Goal: Communication & Community: Answer question/provide support

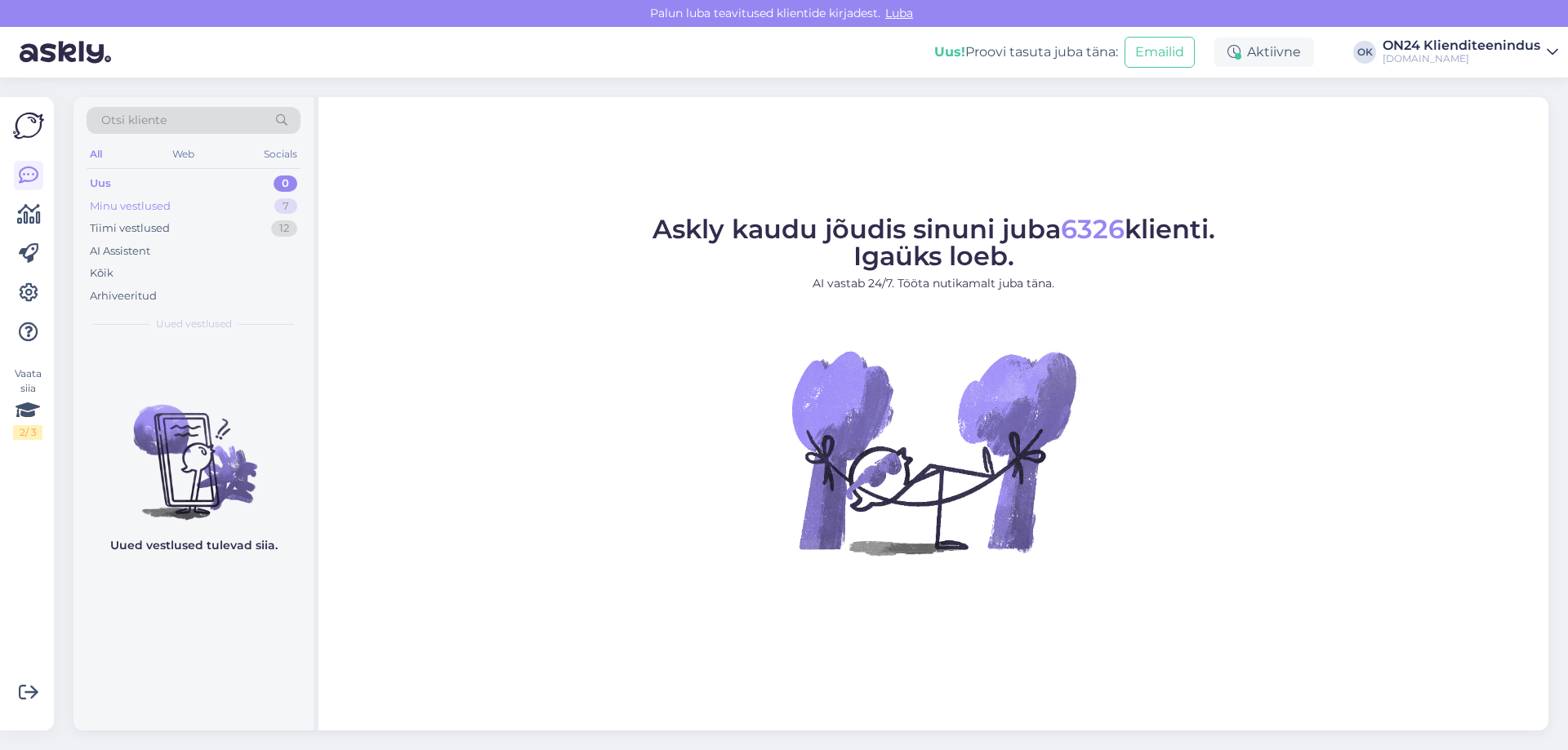
click at [165, 202] on div "Minu vestlused" at bounding box center [131, 206] width 81 height 16
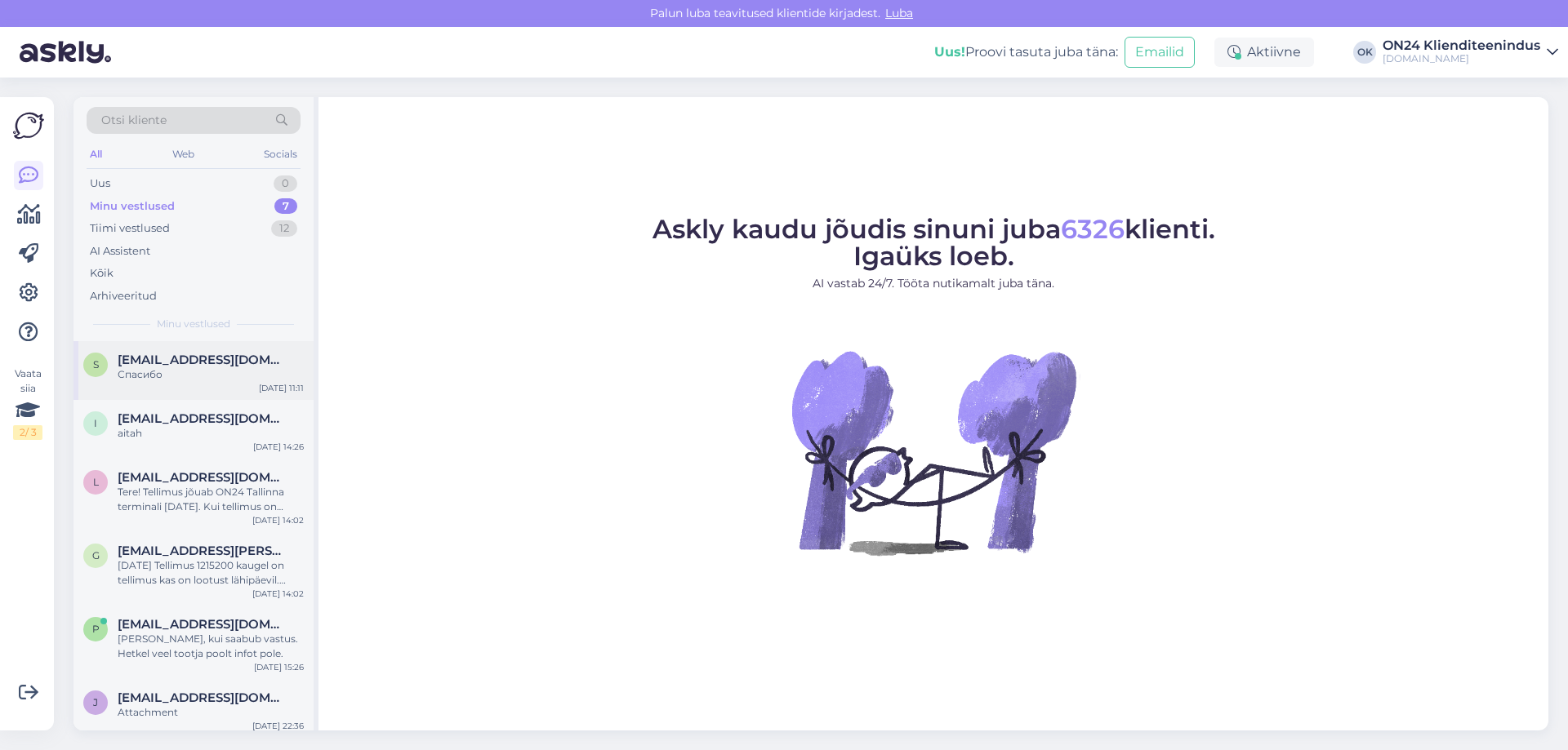
click at [133, 361] on span "[EMAIL_ADDRESS][DOMAIN_NAME]" at bounding box center [203, 360] width 170 height 14
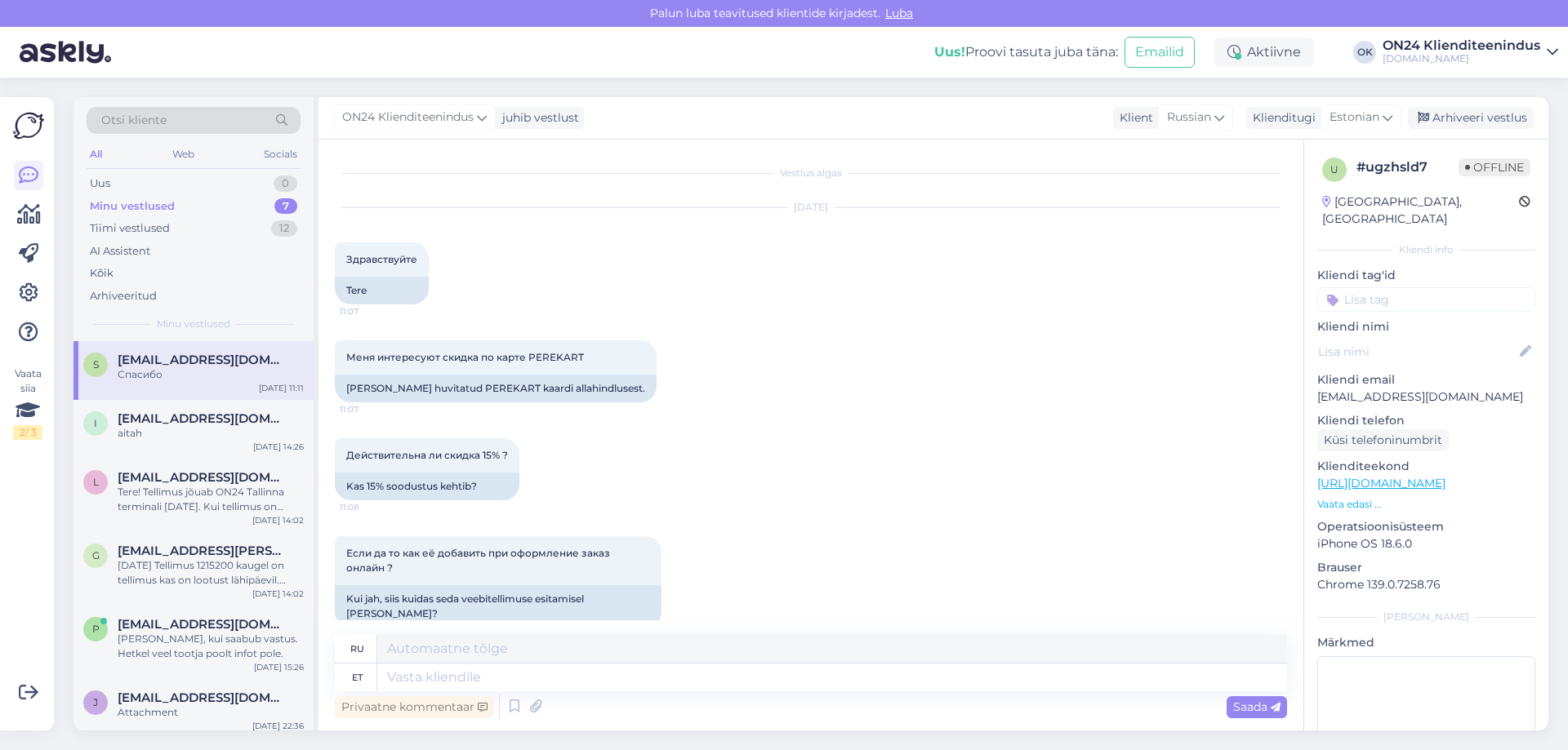
scroll to position [280, 0]
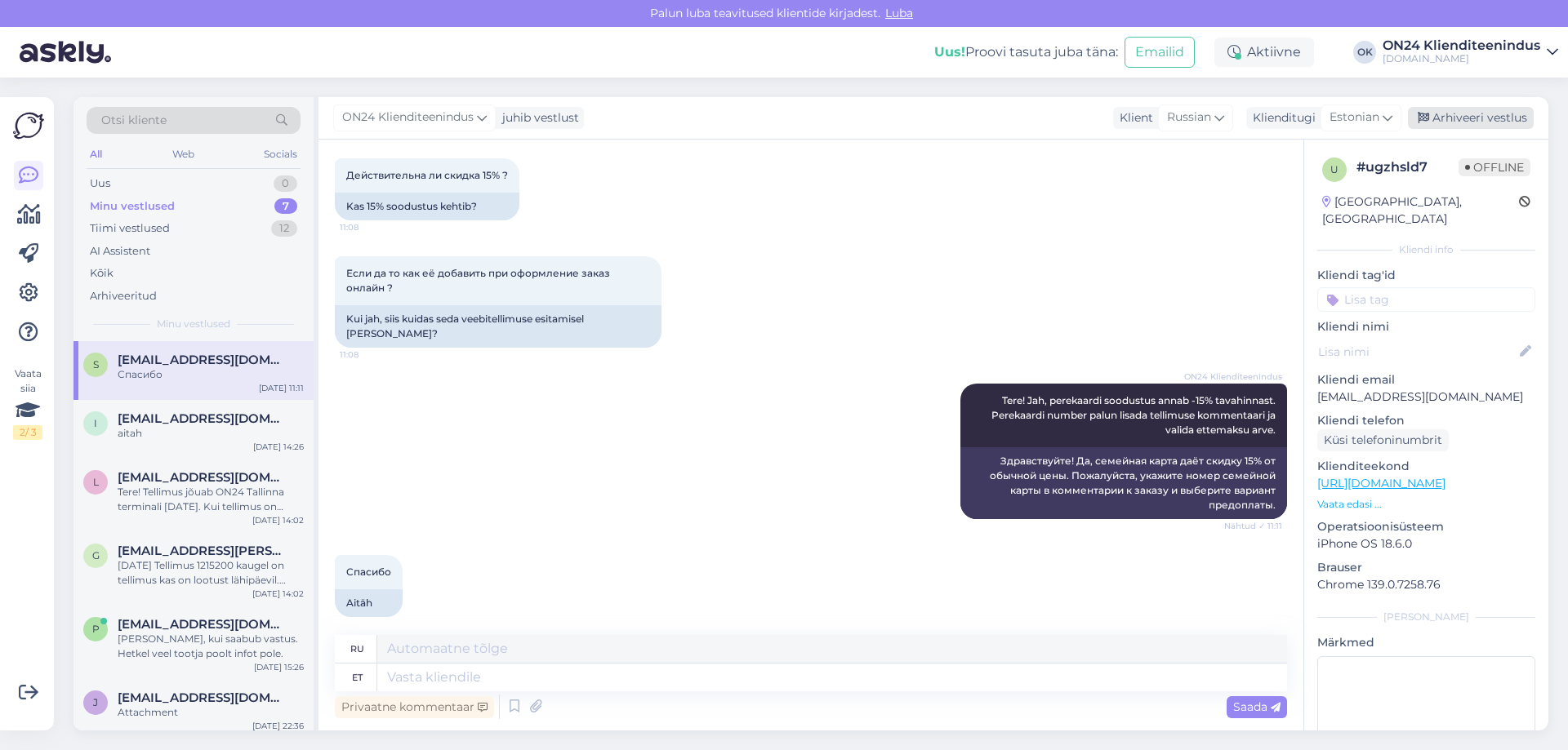
click at [1473, 117] on div "Arhiveeri vestlus" at bounding box center [1470, 118] width 126 height 22
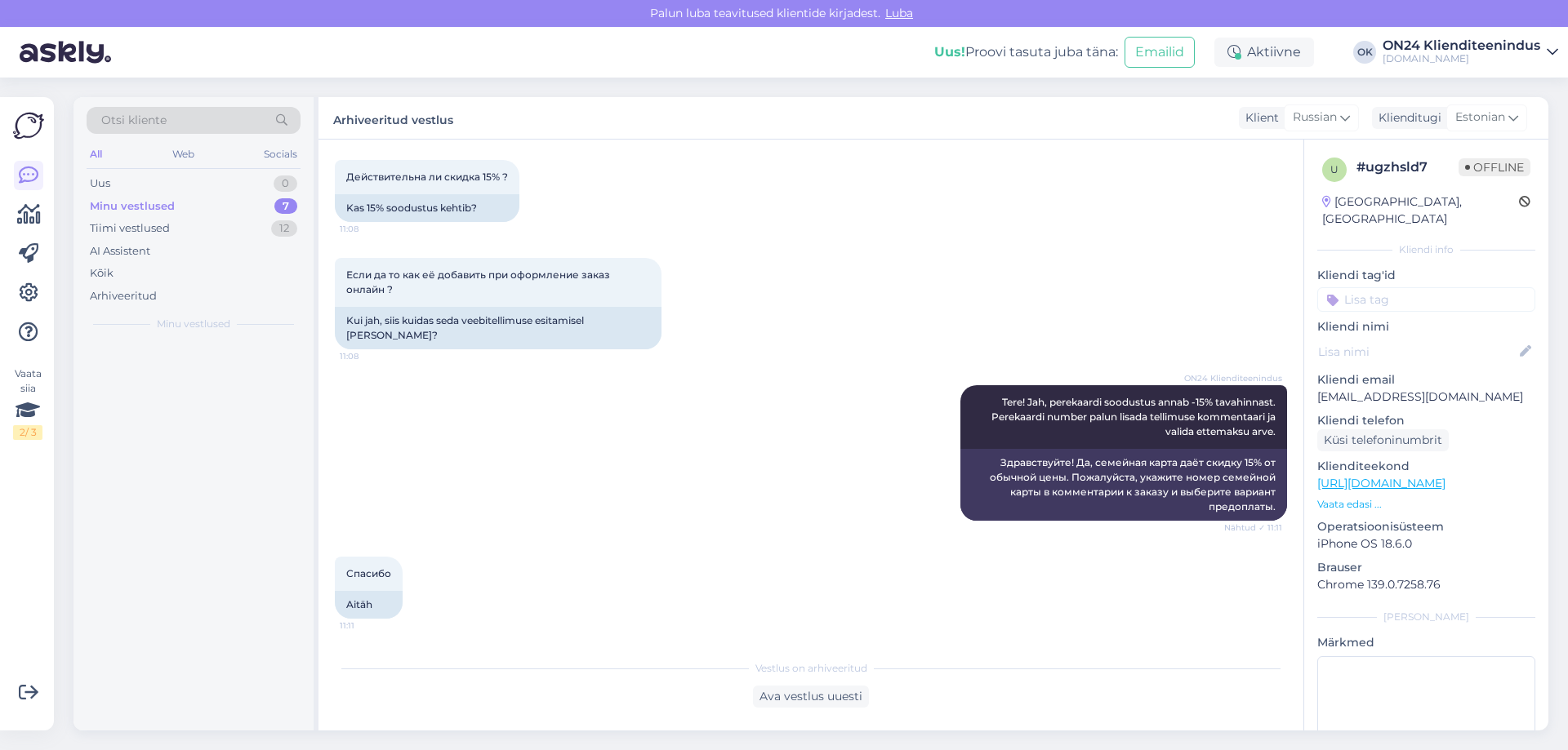
scroll to position [264, 0]
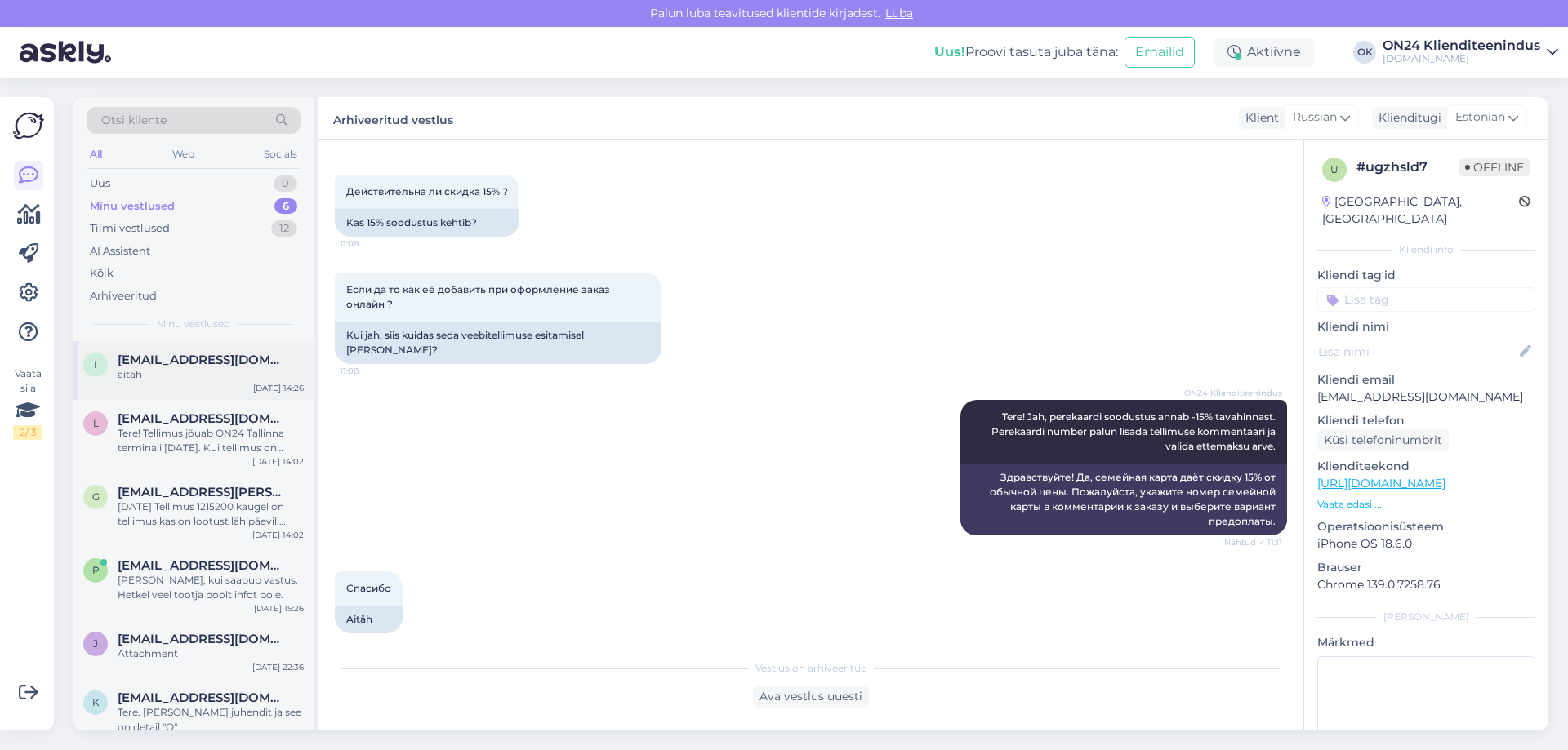
click at [182, 362] on span "[EMAIL_ADDRESS][DOMAIN_NAME]" at bounding box center [203, 360] width 170 height 14
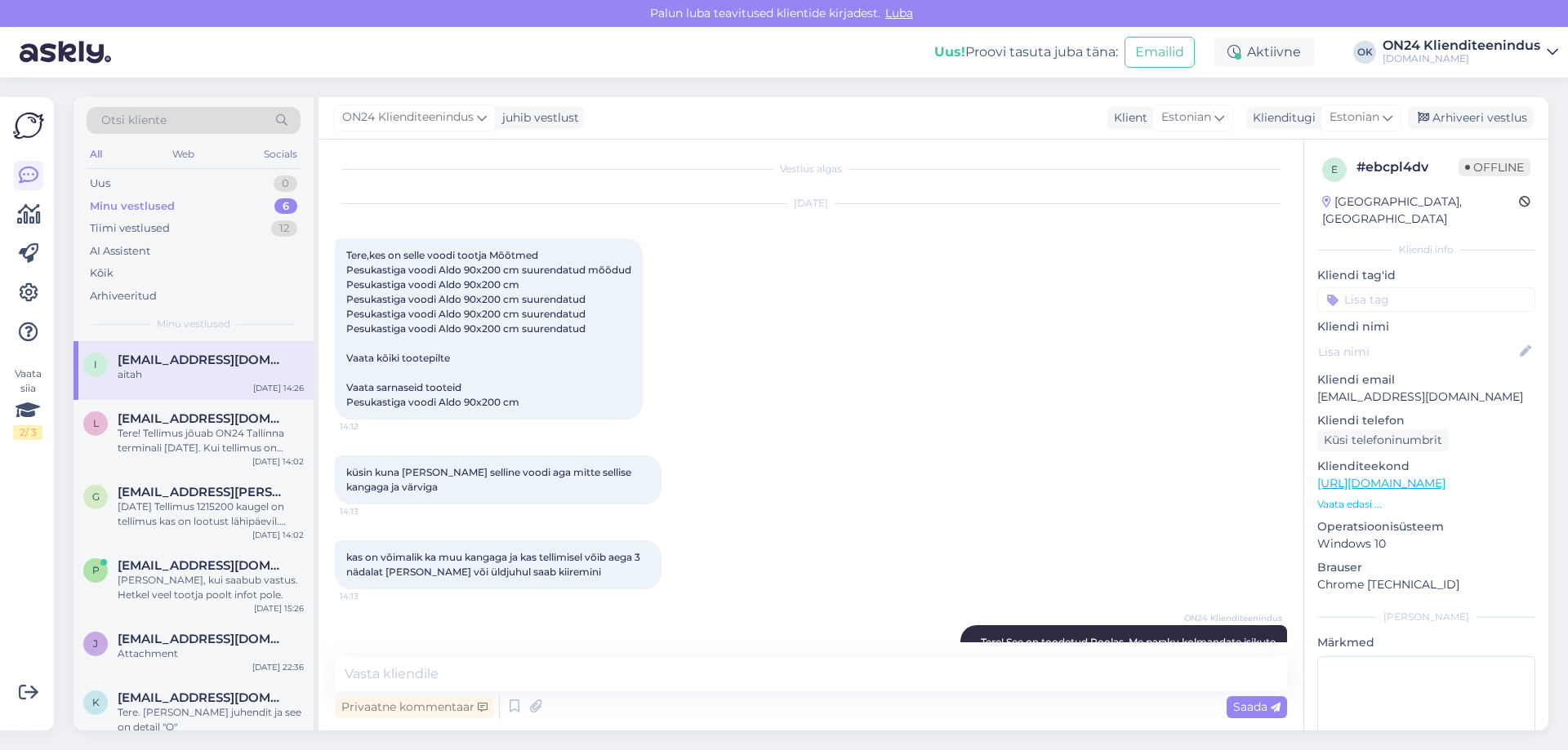
scroll to position [0, 0]
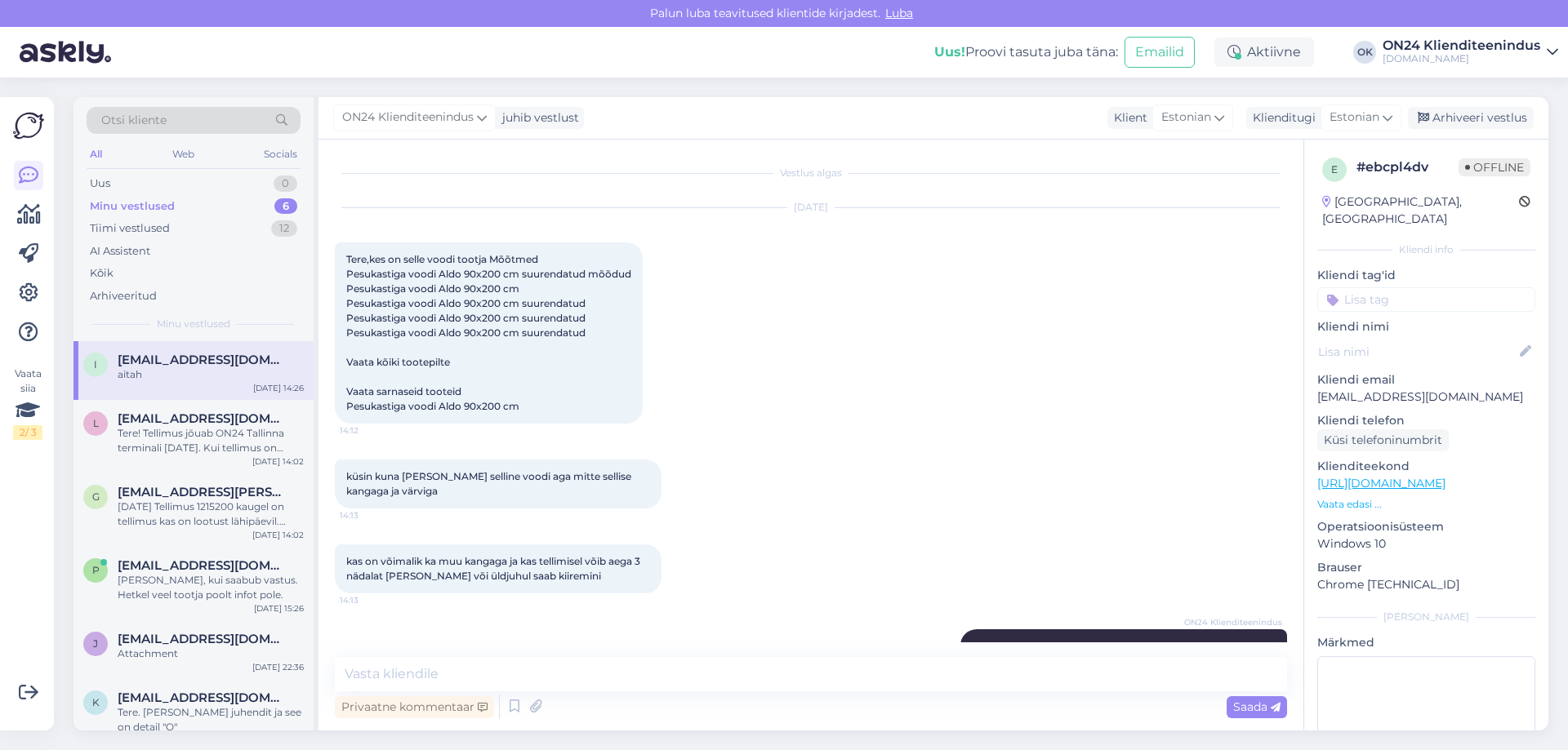
click at [1331, 497] on p "Vaata edasi ..." at bounding box center [1426, 504] width 218 height 14
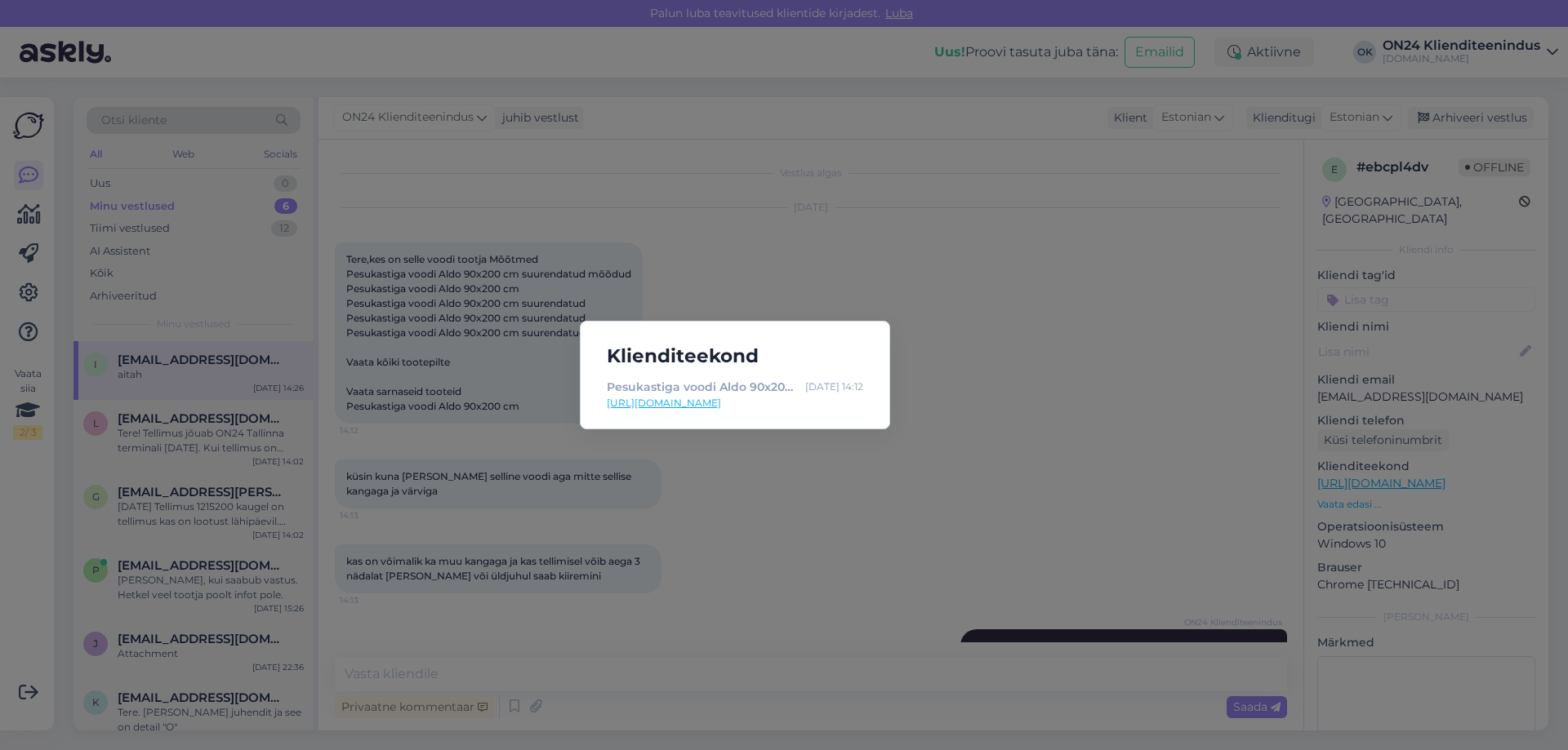
click at [704, 404] on link "[URL][DOMAIN_NAME]" at bounding box center [735, 403] width 256 height 14
click at [738, 275] on div "Klienditeekond Pesukastiga voodi Aldo 90x200 cm MX-492974 - [DOMAIN_NAME] Sisus…" at bounding box center [784, 375] width 1568 height 750
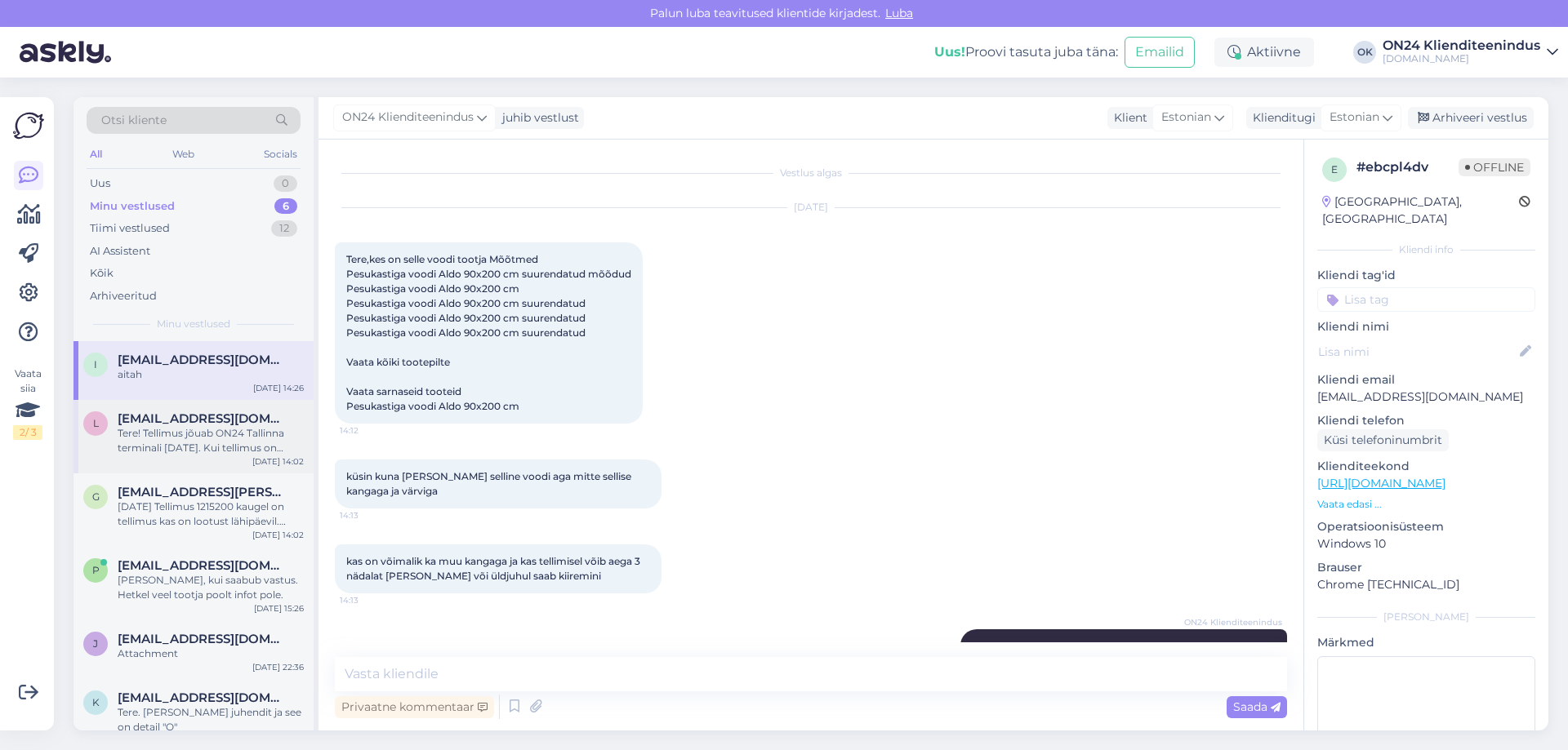
click at [233, 411] on span "[EMAIL_ADDRESS][DOMAIN_NAME]" at bounding box center [203, 418] width 170 height 14
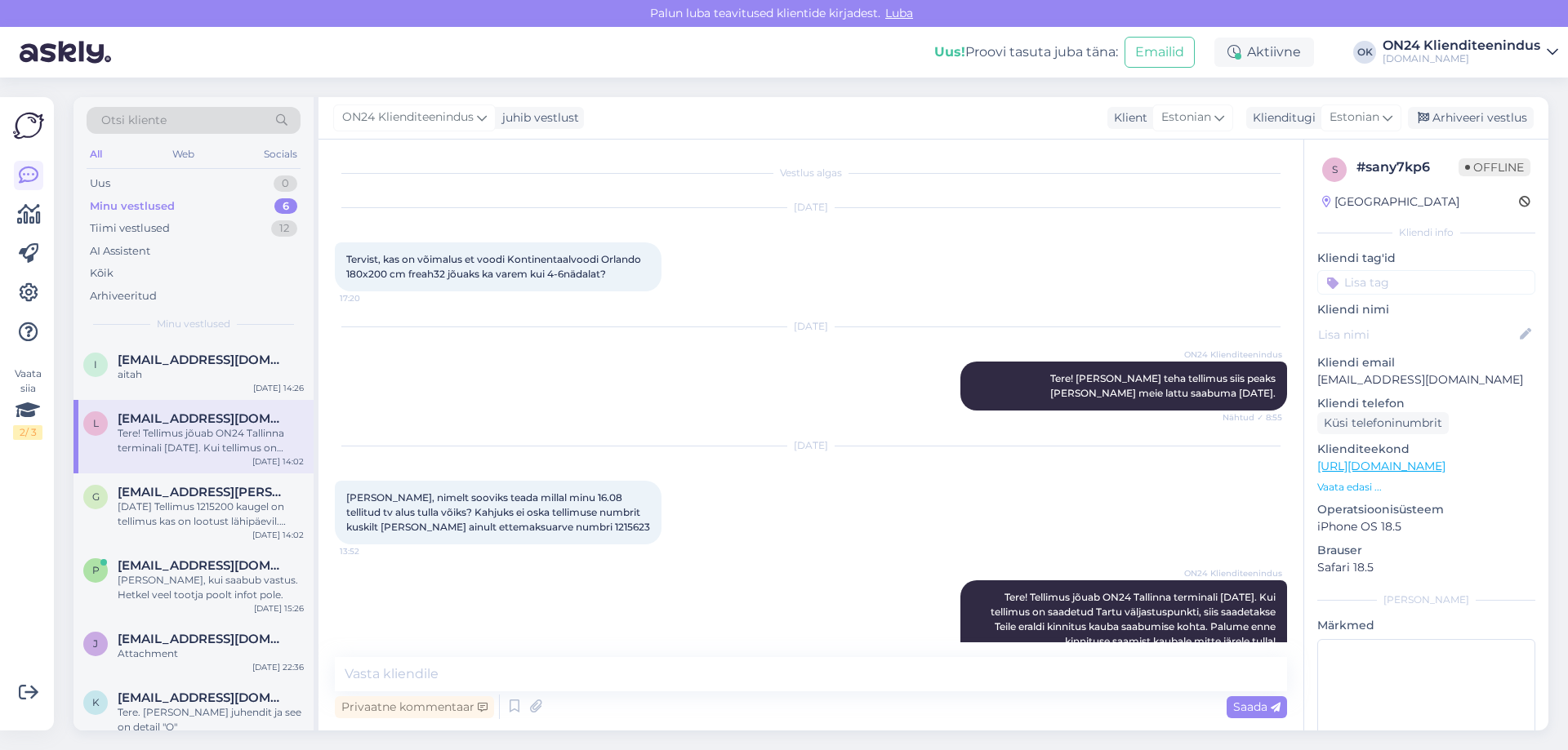
scroll to position [181, 0]
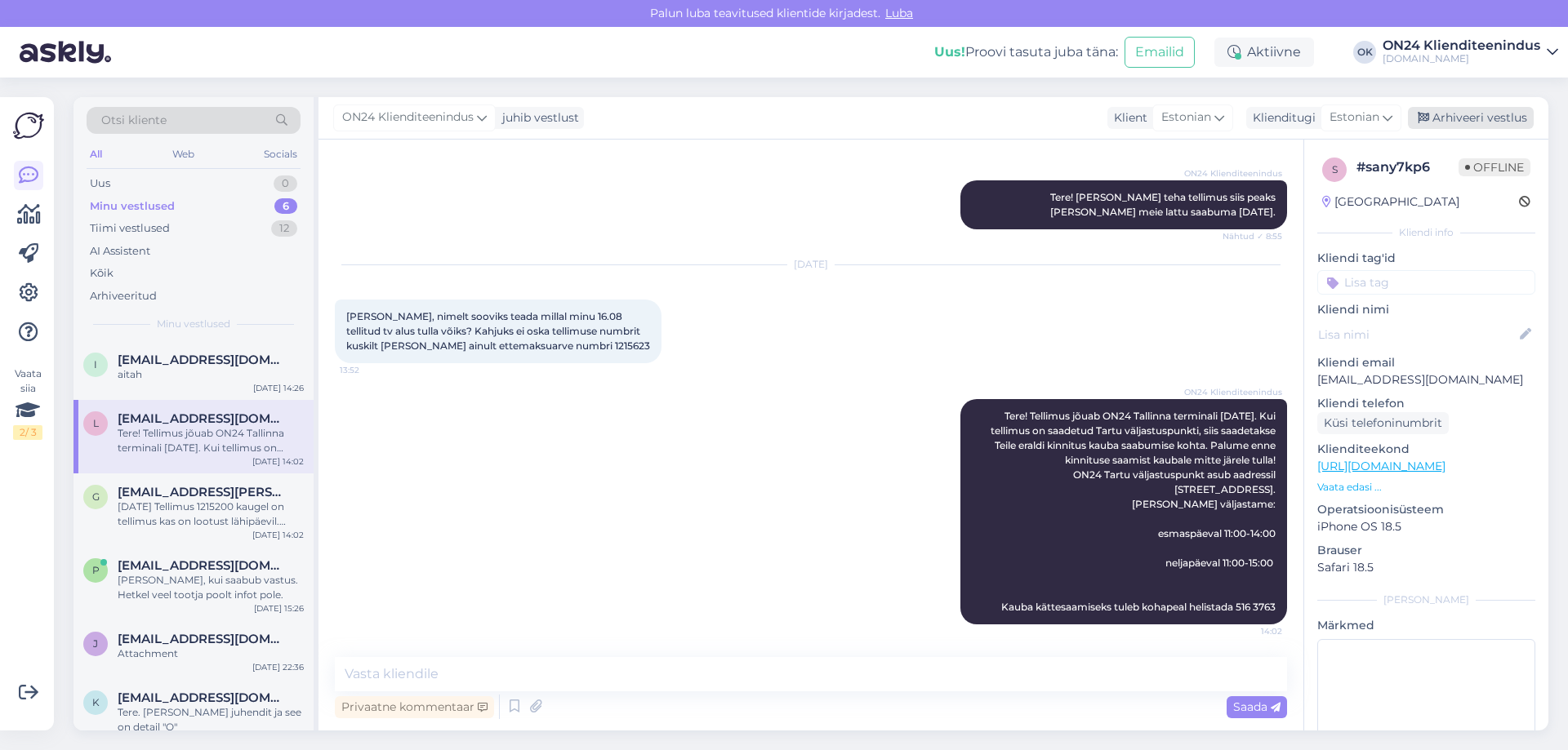
click at [1466, 118] on div "Arhiveeri vestlus" at bounding box center [1470, 118] width 126 height 22
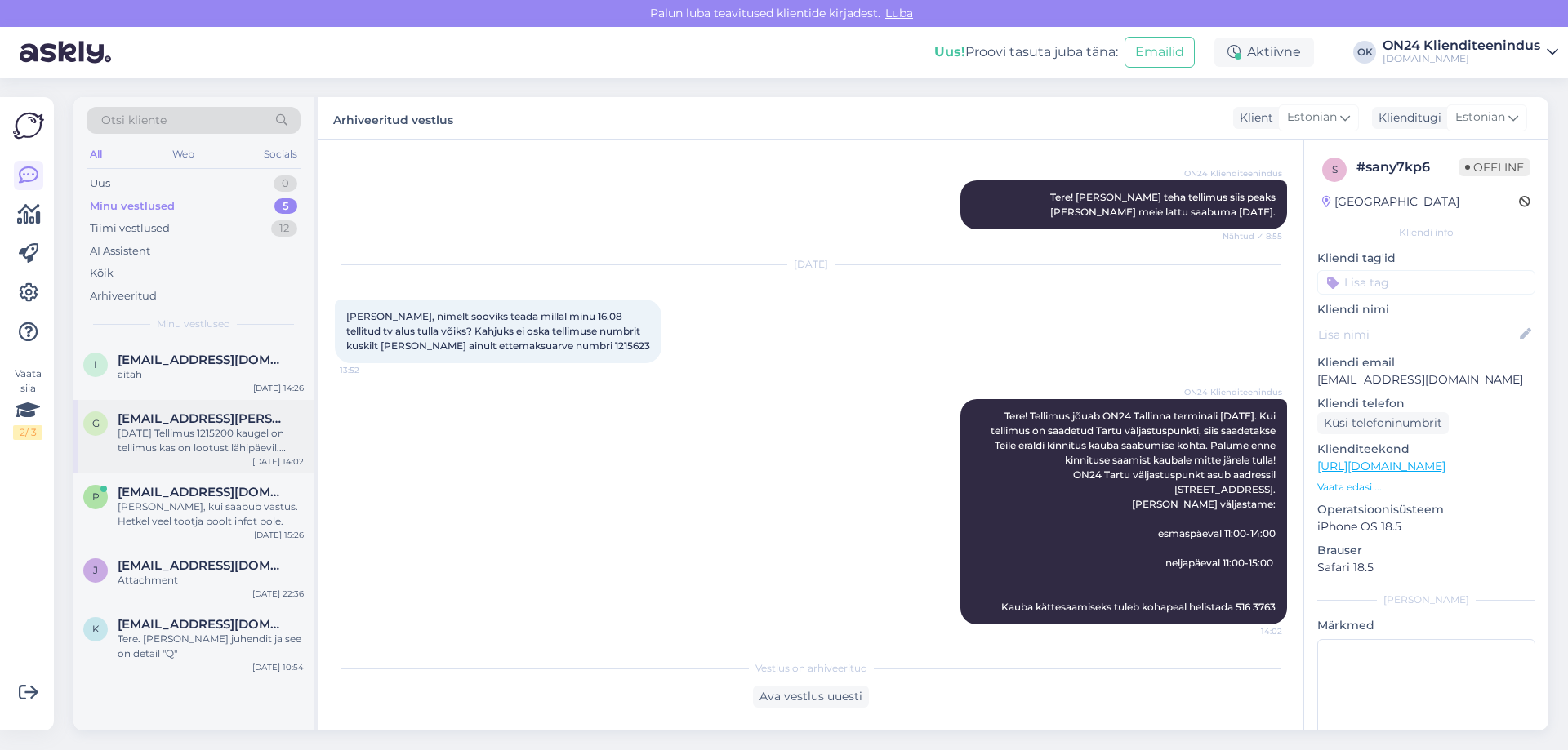
click at [178, 427] on div "[DATE] Tellimus 1215200 kaugel on tellimus kas on lootust lähipäevil.[PERSON_NA…" at bounding box center [211, 441] width 186 height 29
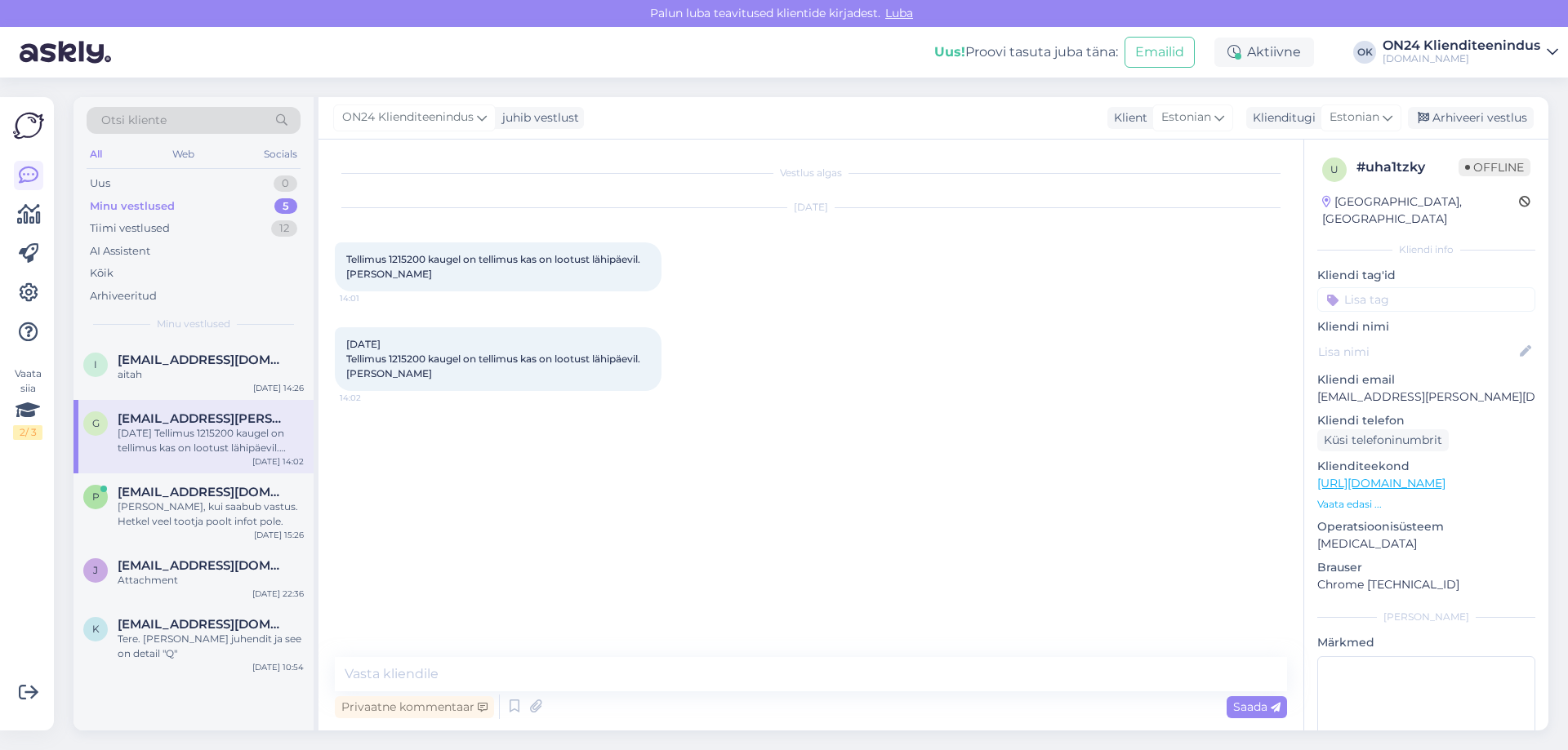
click at [411, 261] on span "Tellimus 1215200 kaugel on tellimus kas on lootust lähipäevil.[PERSON_NAME]" at bounding box center [493, 266] width 294 height 27
copy span "1215200"
click at [380, 678] on textarea at bounding box center [811, 674] width 953 height 35
paste textarea "Tellimus jõuab ON24 logistikakeskusesse [DATE]. Jaotuskeskuse töötaja võtab Tei…"
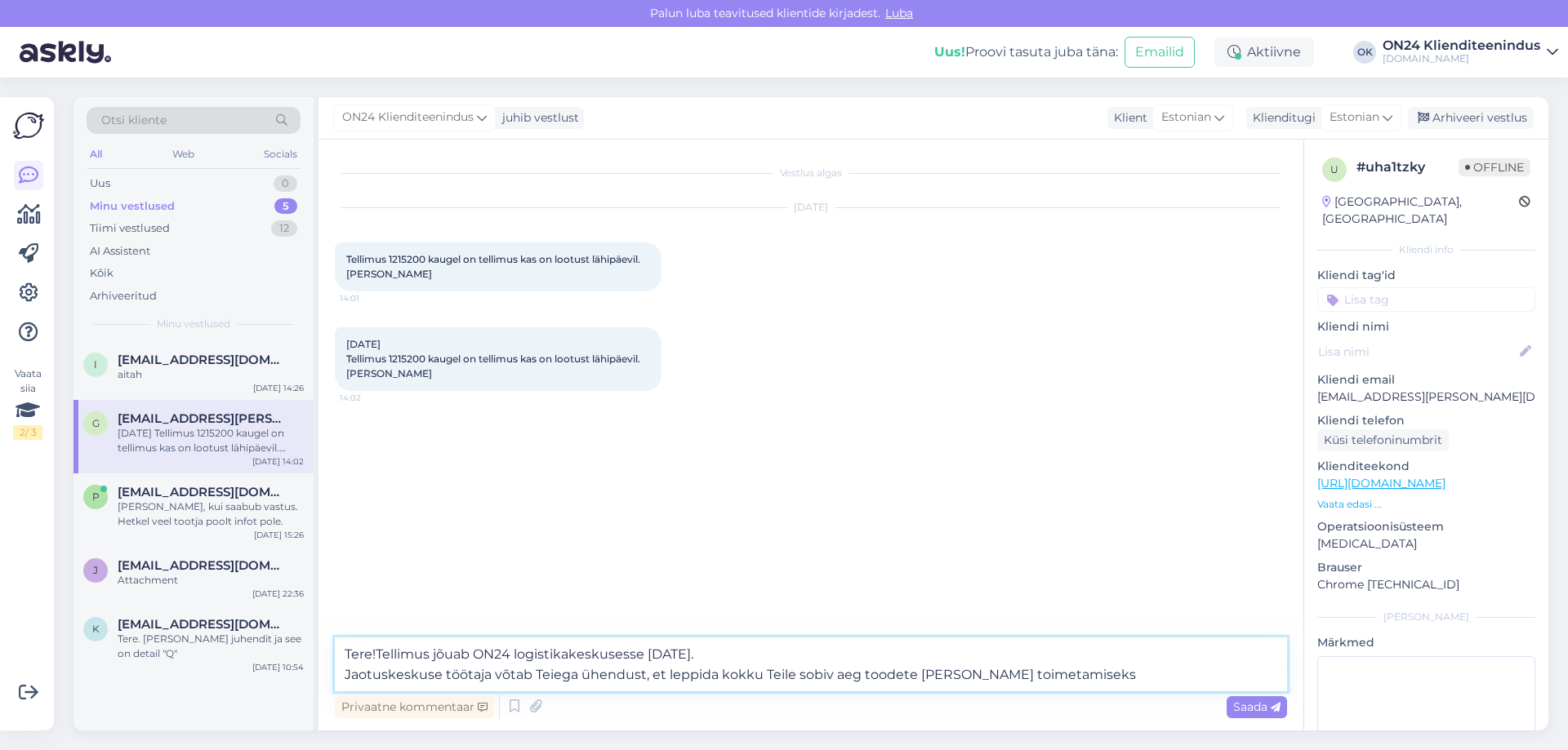
type textarea "Tere!Tellimus jõuab ON24 logistikakeskusesse [DATE]. Jaotuskeskuse töötaja võta…"
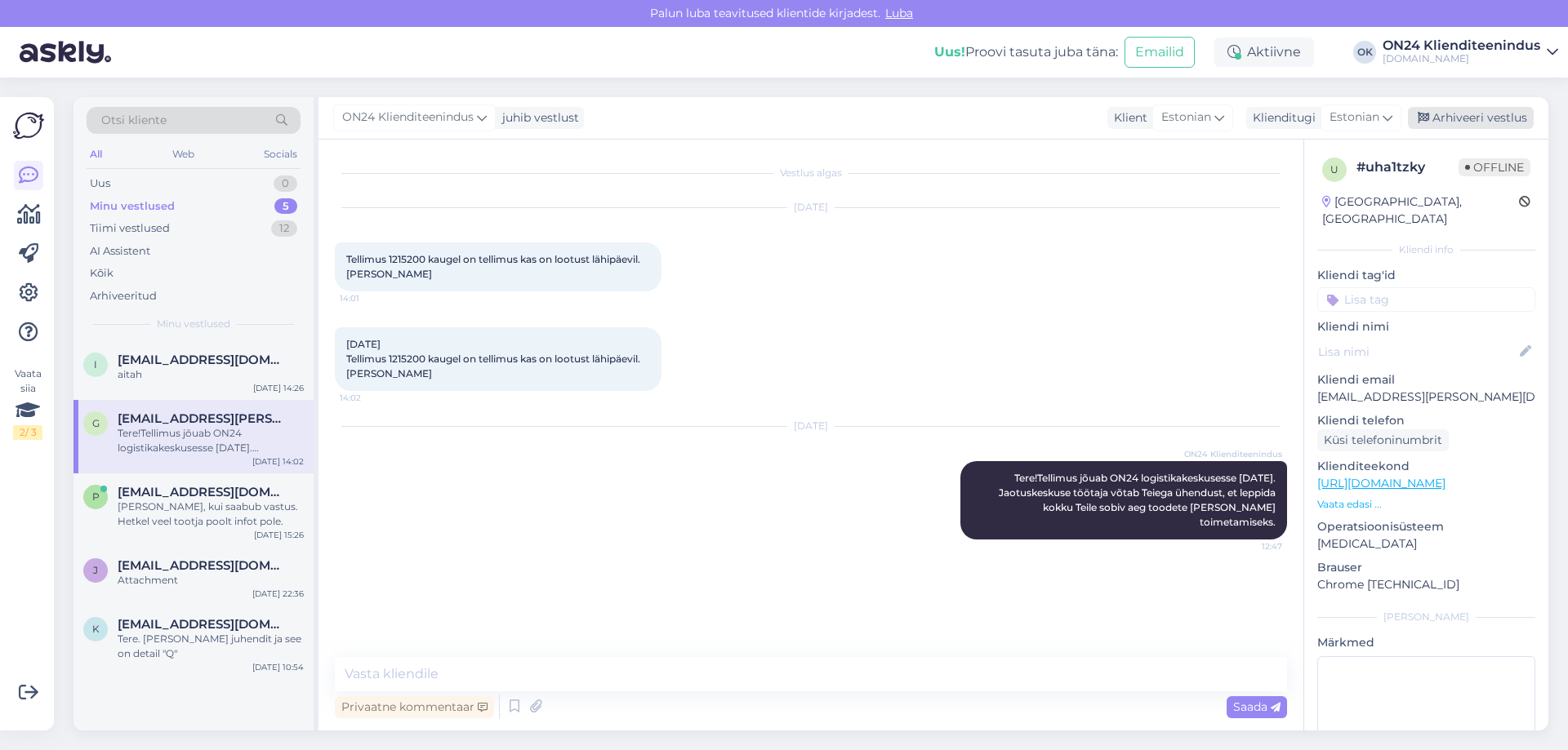
click at [1443, 121] on div "Arhiveeri vestlus" at bounding box center [1470, 118] width 126 height 22
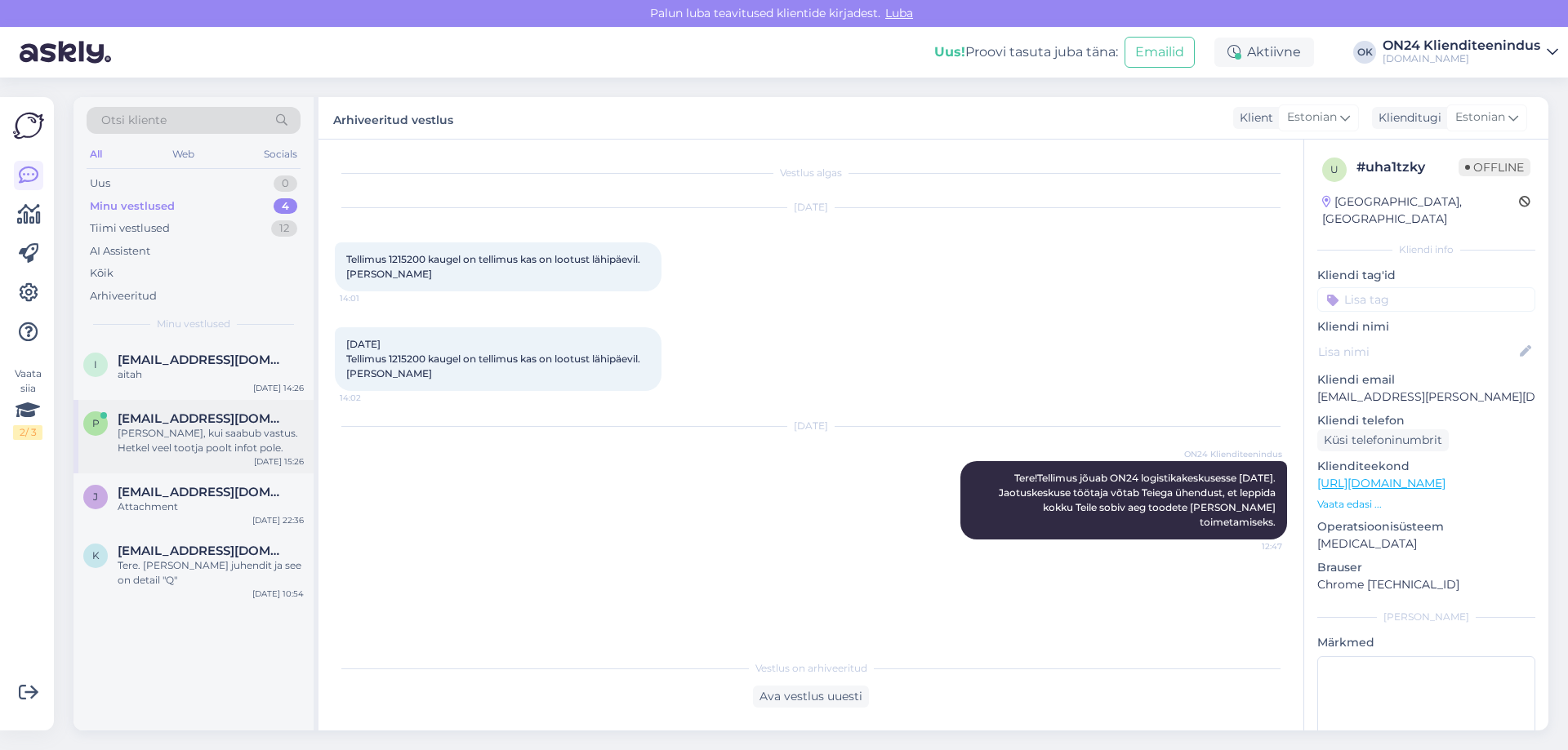
click at [148, 444] on div "[PERSON_NAME], kui saabub vastus. Hetkel veel tootja poolt infot pole." at bounding box center [211, 441] width 186 height 29
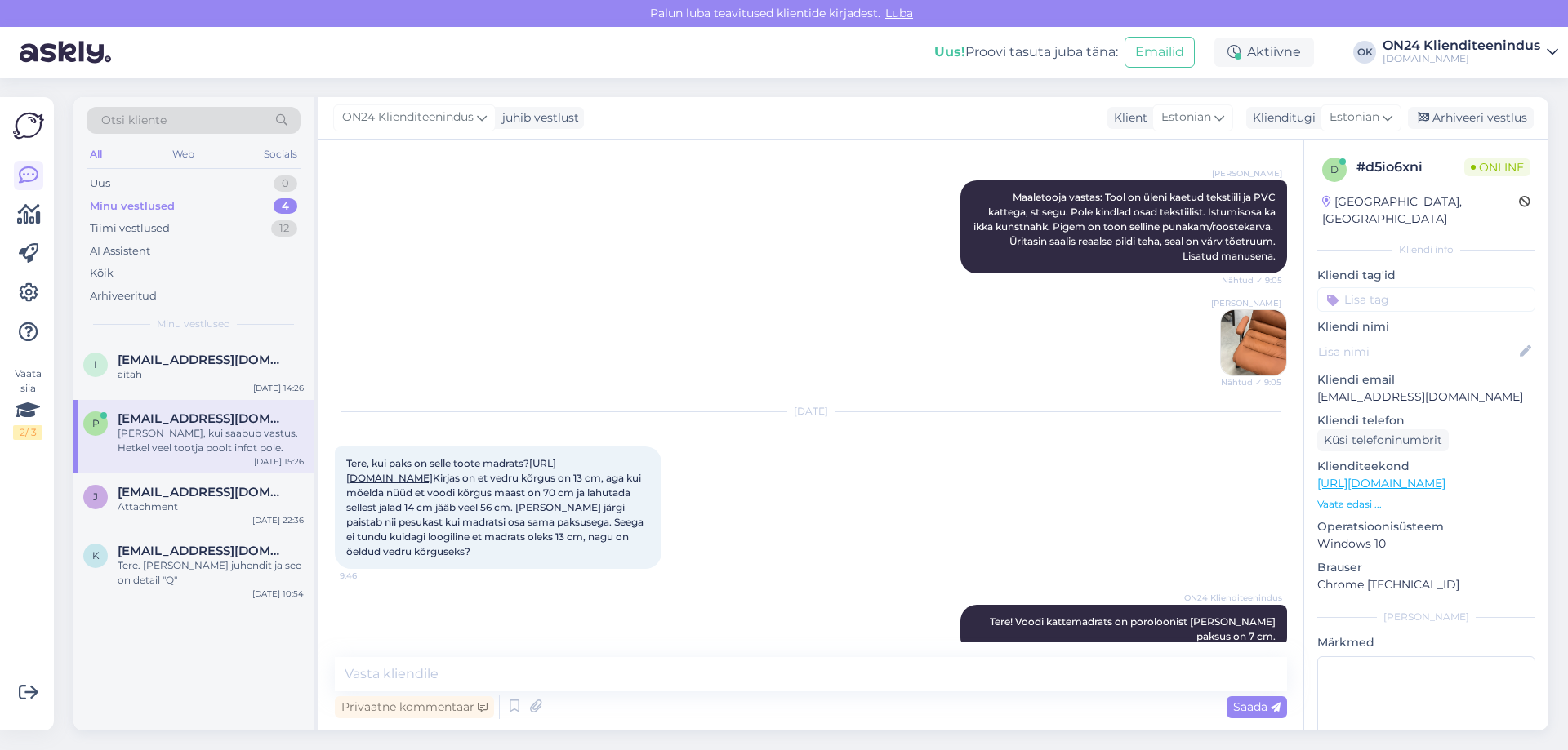
scroll to position [624, 0]
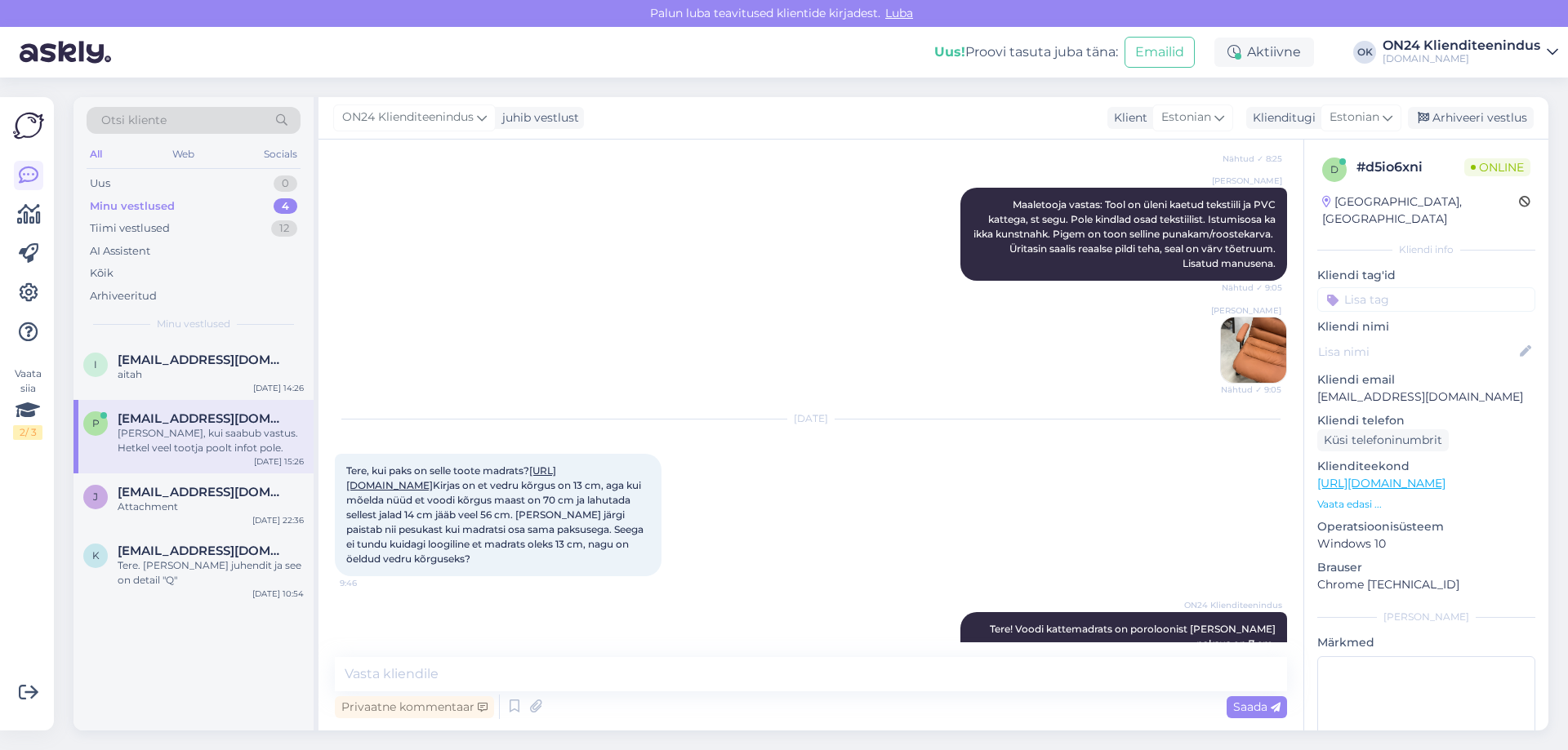
click at [538, 491] on link "[URL][DOMAIN_NAME]" at bounding box center [451, 478] width 210 height 27
click at [146, 496] on span "[EMAIL_ADDRESS][DOMAIN_NAME]" at bounding box center [203, 491] width 170 height 14
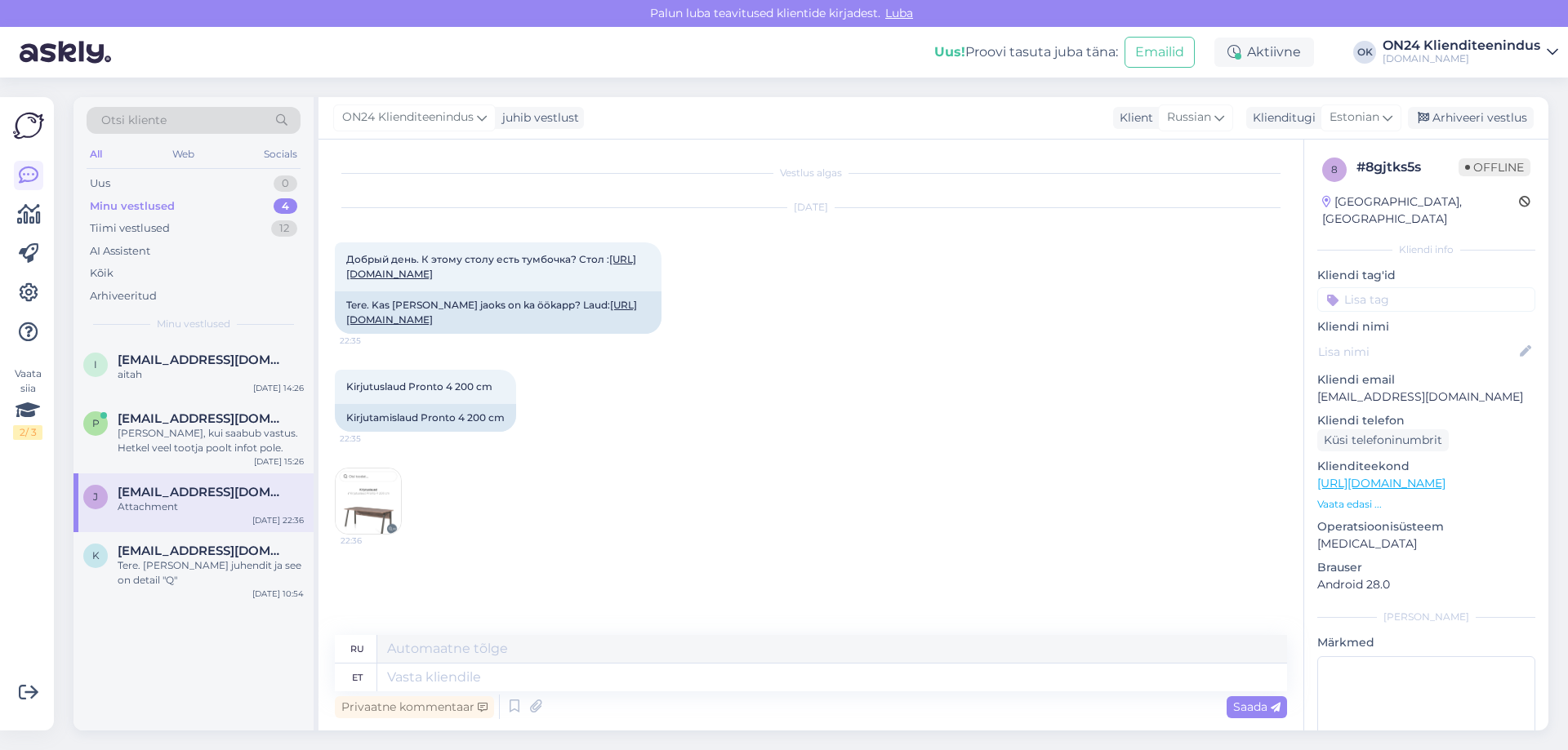
scroll to position [0, 0]
click at [1334, 497] on p "Vaata edasi ..." at bounding box center [1426, 504] width 218 height 14
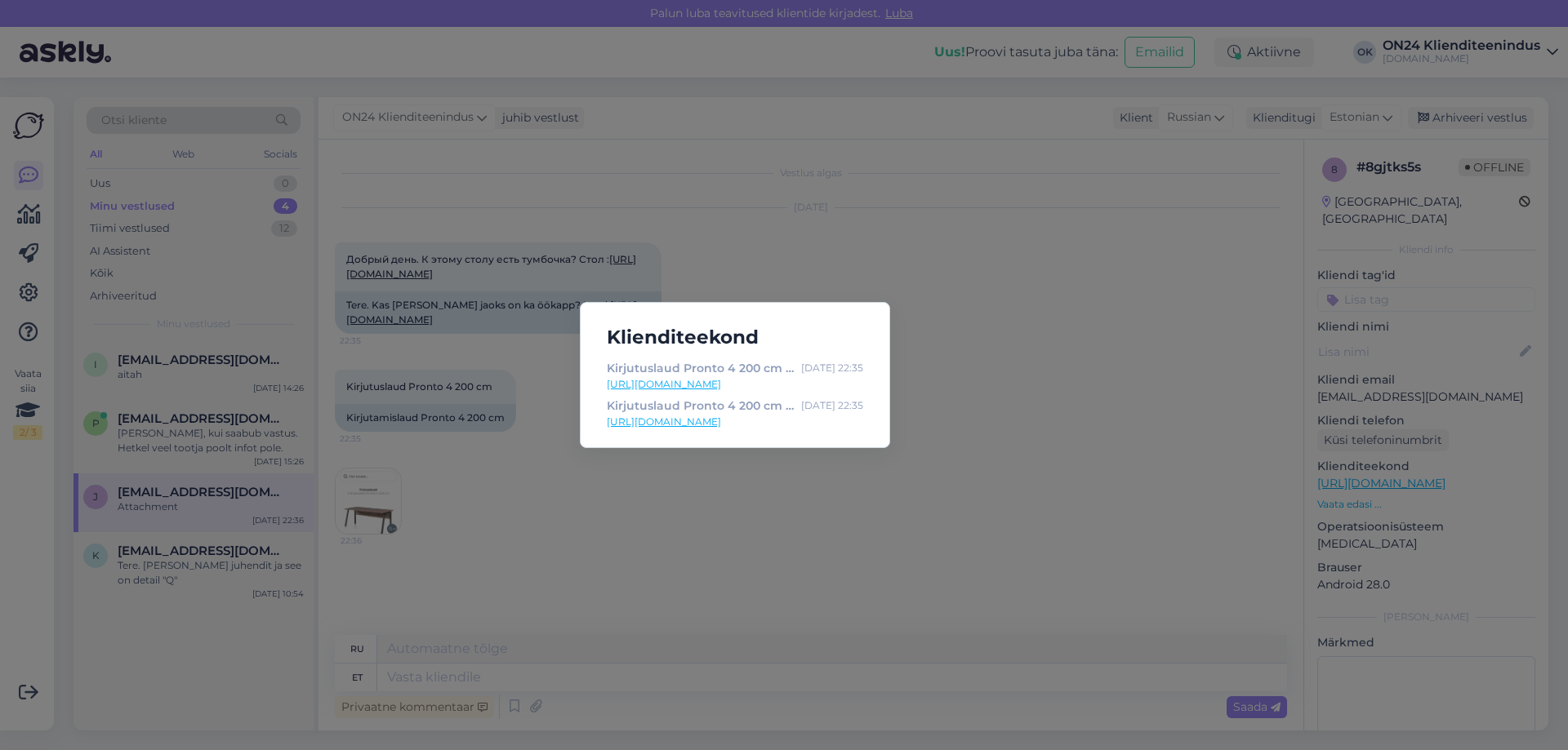
click at [733, 382] on link "[URL][DOMAIN_NAME]" at bounding box center [735, 384] width 256 height 14
click at [660, 236] on div "Klienditeekond Kirjutuslaud Pronto 4 200 cm AQ-415908 - [DOMAIN_NAME] Sisustusk…" at bounding box center [784, 375] width 1568 height 750
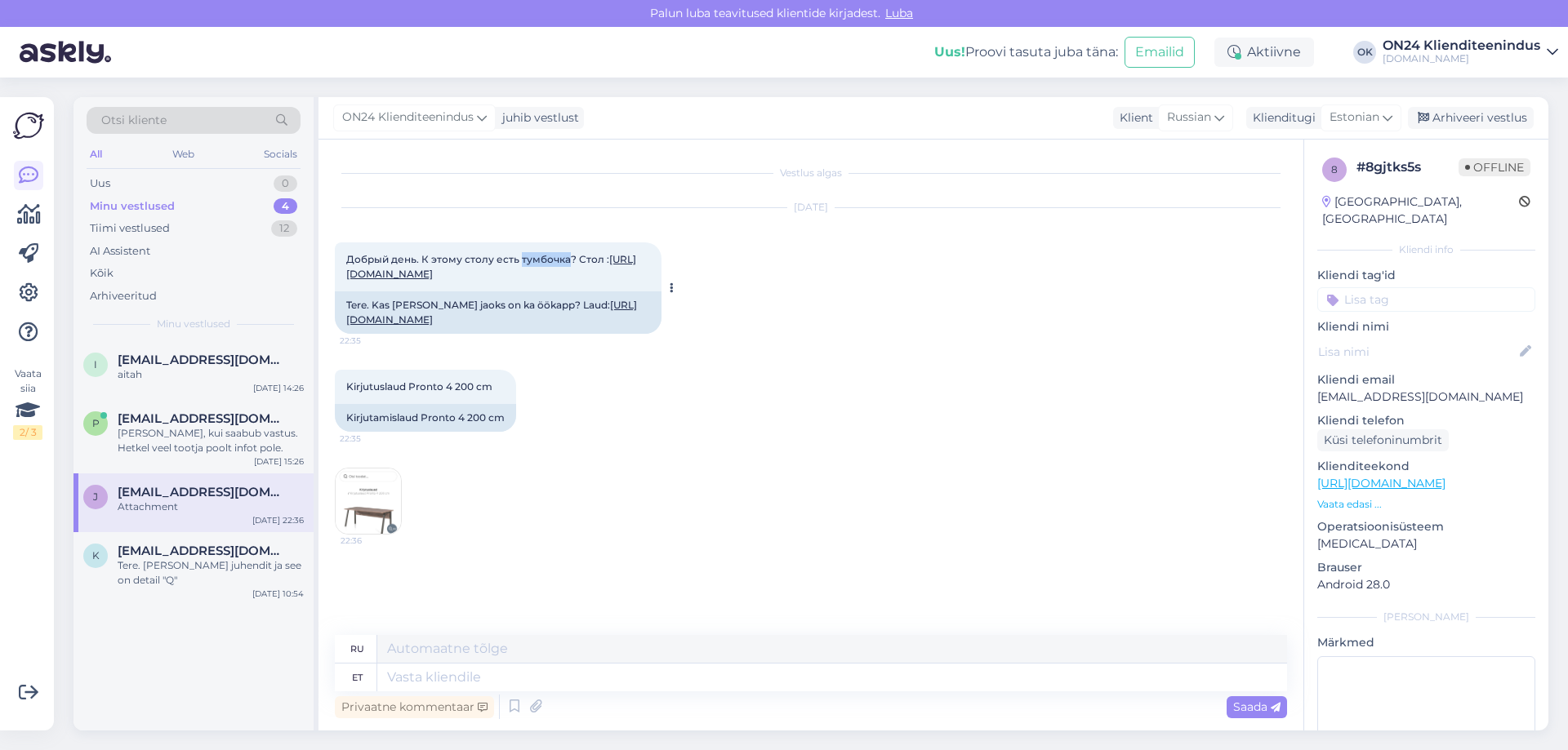
drag, startPoint x: 518, startPoint y: 258, endPoint x: 566, endPoint y: 265, distance: 48.5
click at [566, 265] on div "Добрый день. К этому столу есть тумбочка? Стол : [URL][DOMAIN_NAME] 22:35" at bounding box center [498, 267] width 327 height 49
copy span "тумбочка"
click at [188, 556] on span "[EMAIL_ADDRESS][DOMAIN_NAME]" at bounding box center [203, 550] width 170 height 14
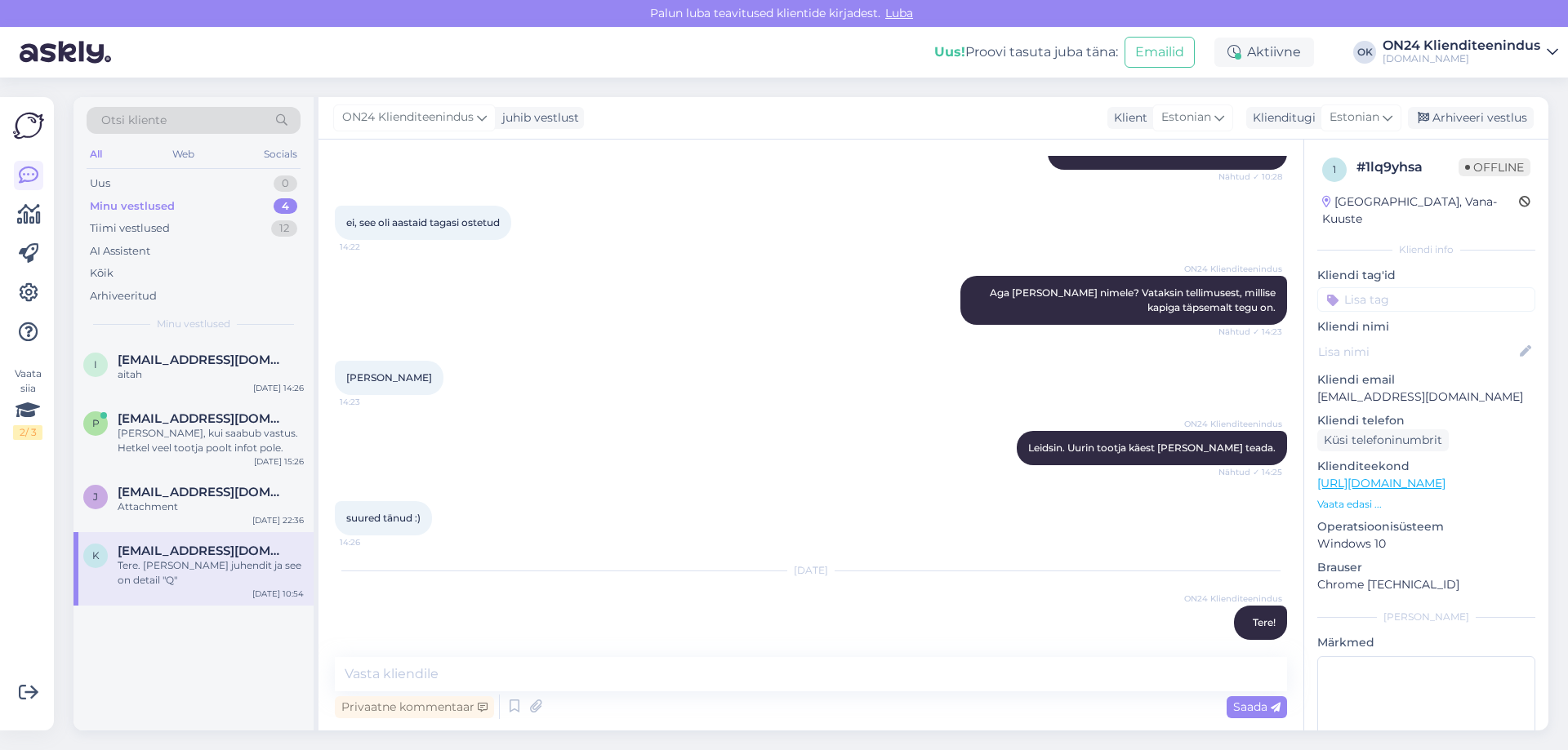
scroll to position [354, 0]
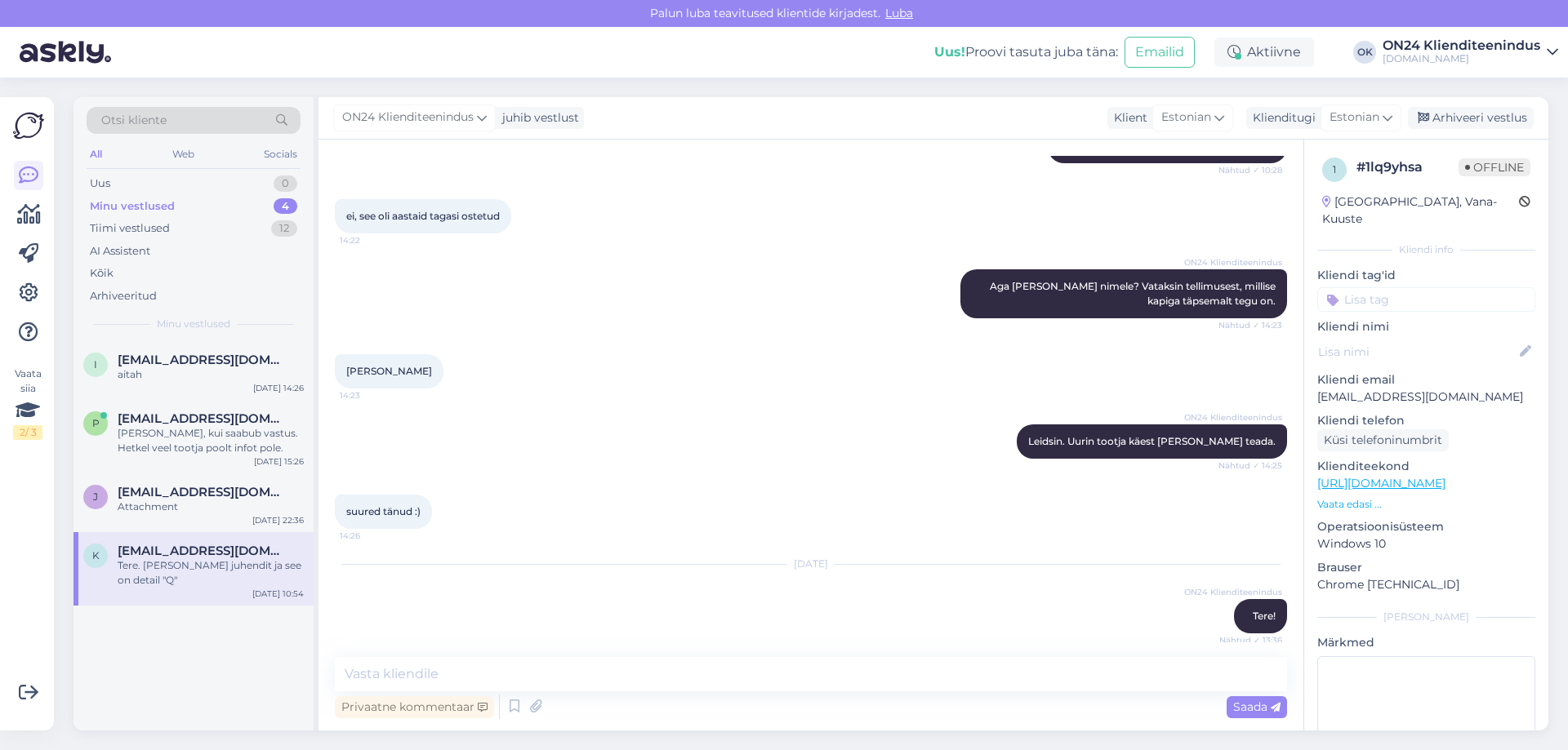
drag, startPoint x: 417, startPoint y: 360, endPoint x: 349, endPoint y: 358, distance: 68.0
click at [349, 365] on span "[PERSON_NAME]" at bounding box center [389, 371] width 86 height 13
copy span "[PERSON_NAME]"
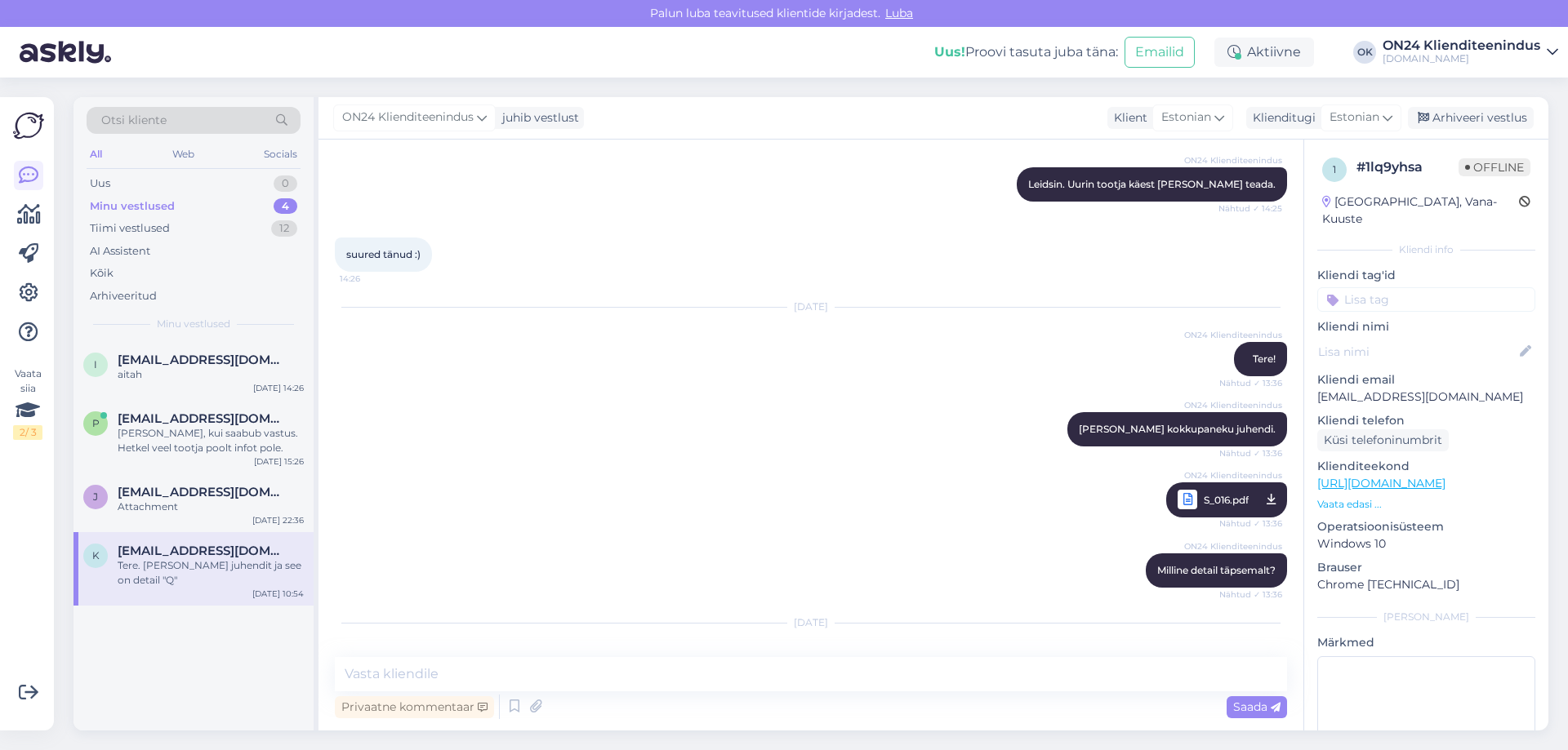
scroll to position [664, 0]
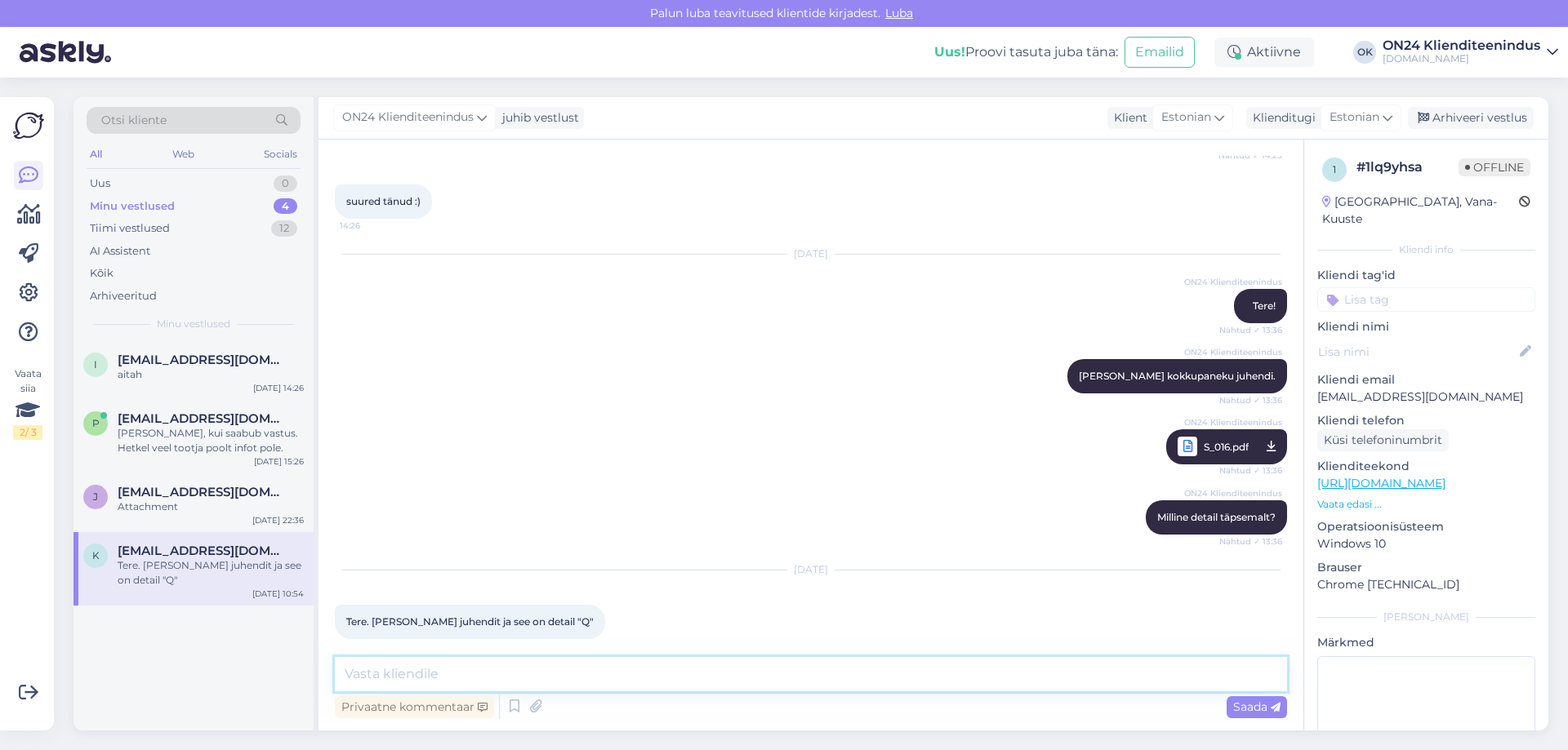
click at [500, 672] on textarea at bounding box center [811, 674] width 953 height 35
type textarea "Tere! On võimalik tellida. 5 eurot/tk."
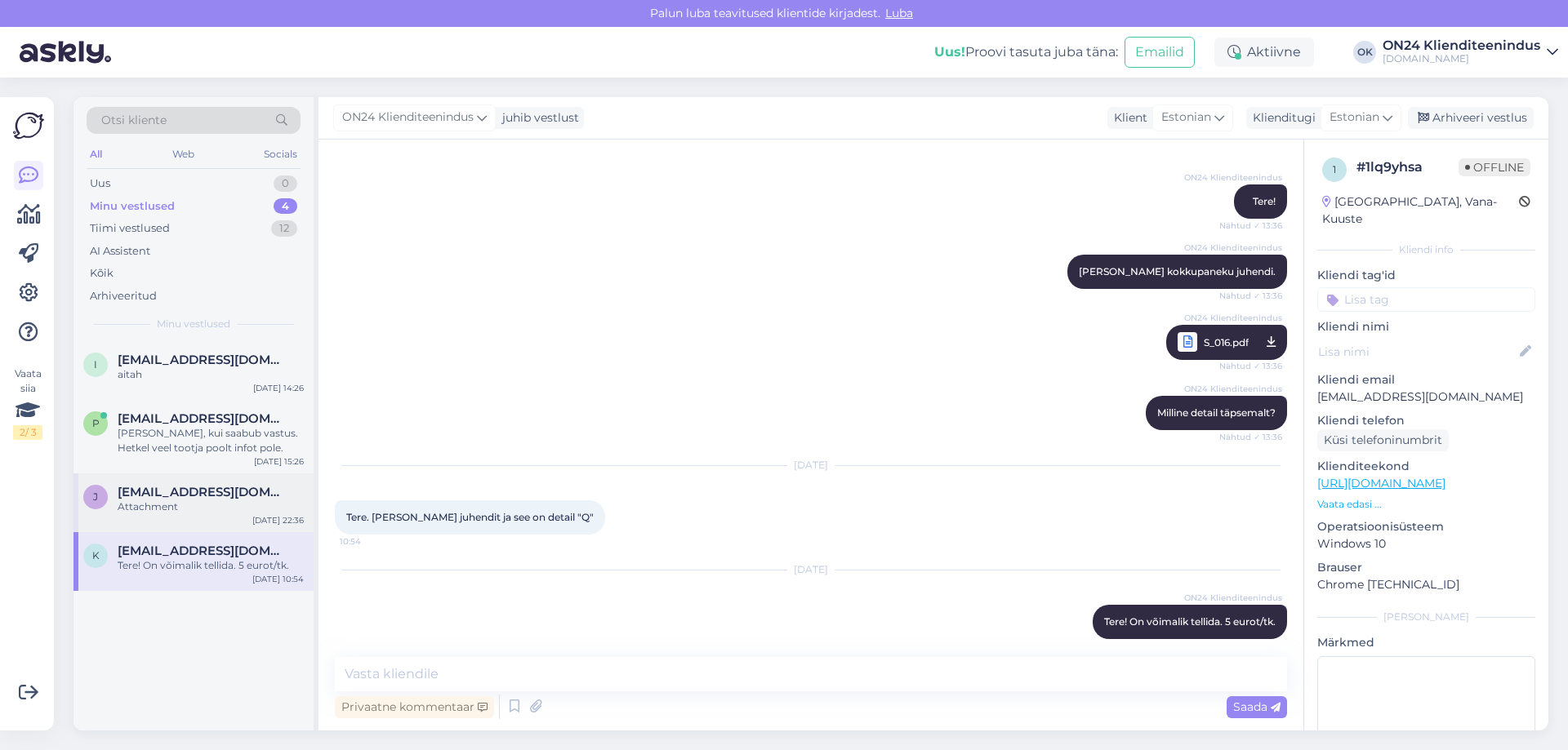
click at [178, 481] on div "j [EMAIL_ADDRESS][DOMAIN_NAME] Attachment [DATE] 22:36" at bounding box center [193, 503] width 240 height 59
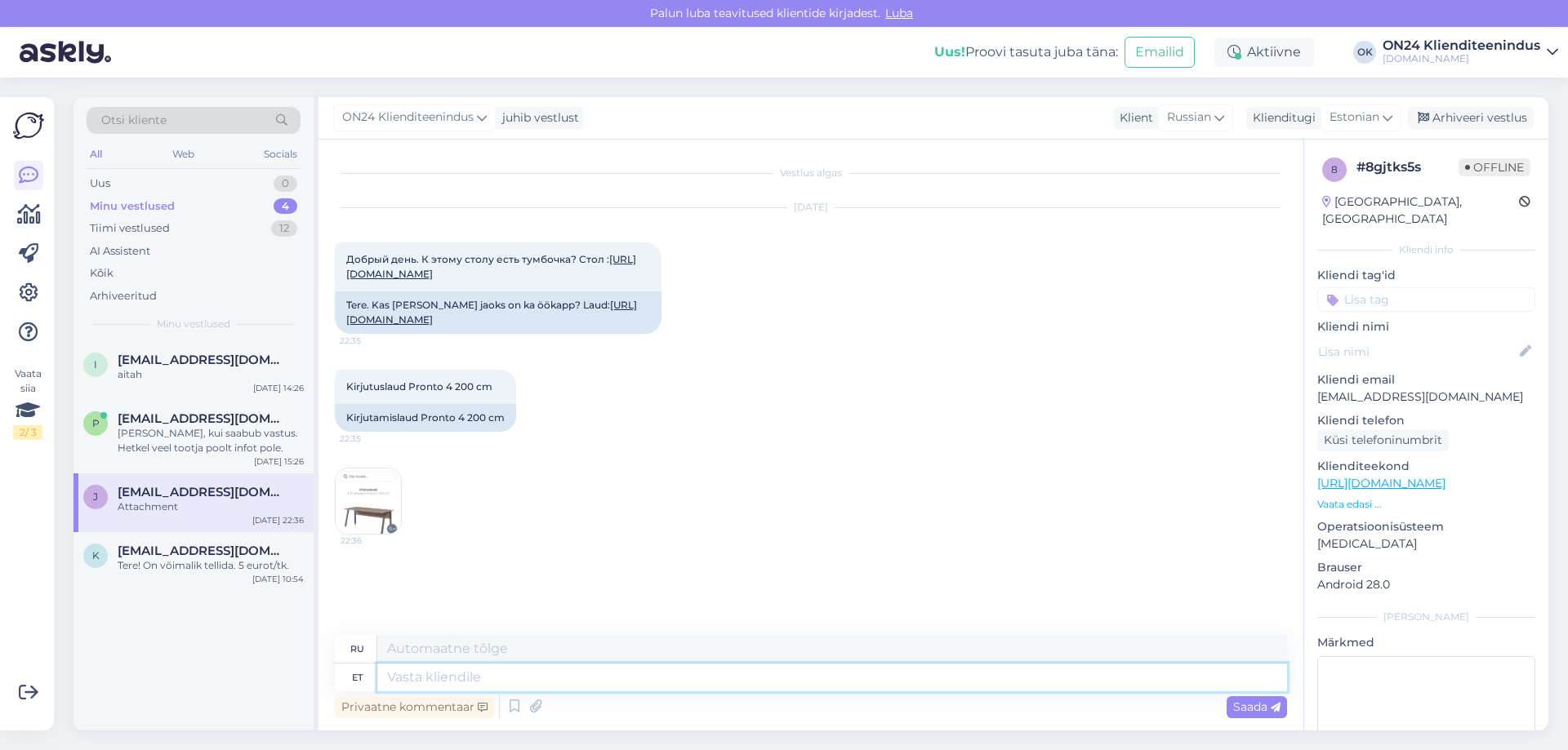
click at [403, 678] on textarea at bounding box center [832, 678] width 910 height 28
type textarea "Ter"
type textarea "Т"
type textarea "Tere"
type textarea "Привет"
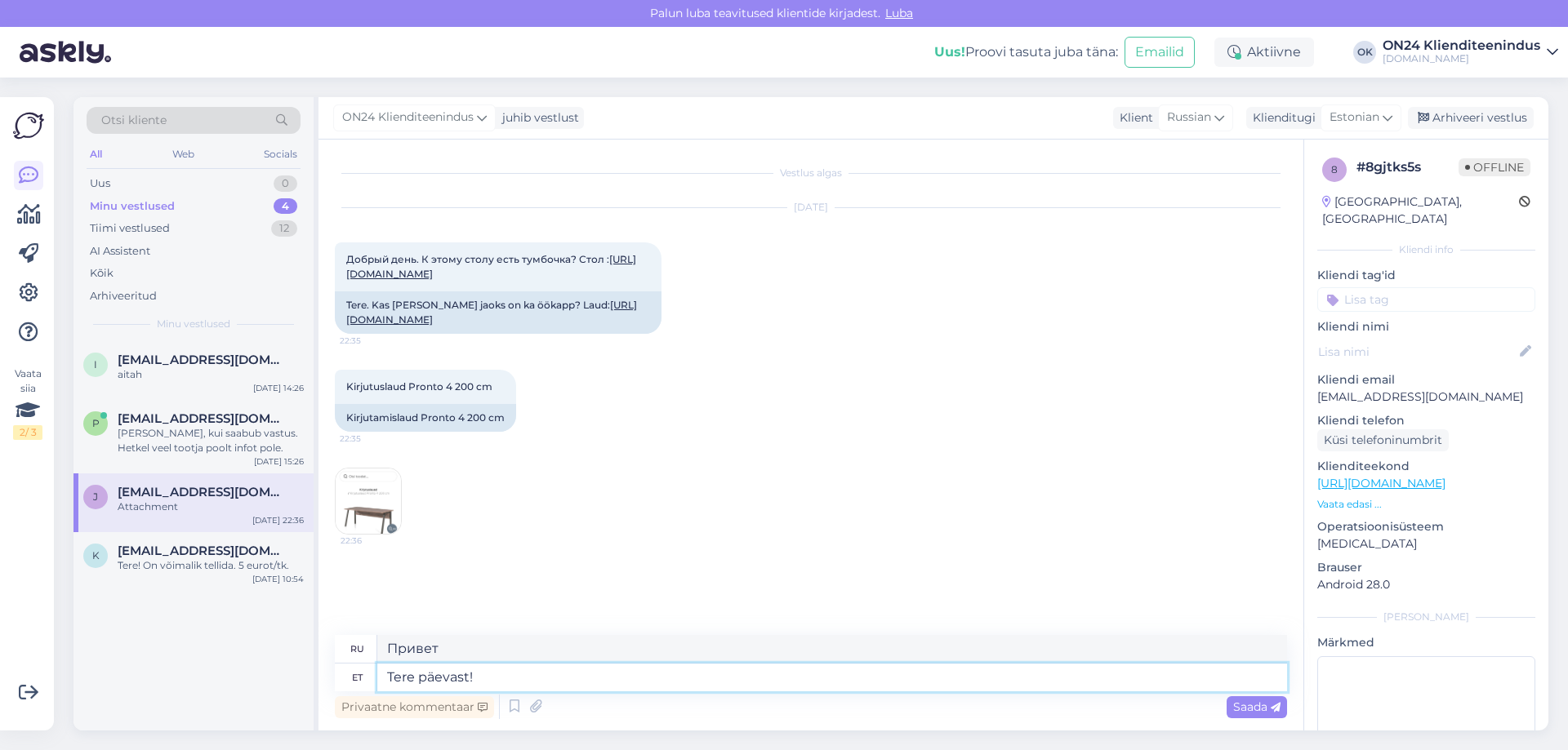
type textarea "Tere päevast! J"
type textarea "Добрый день!"
type textarea "Tere päevast! [GEOGRAPHIC_DATA]"
type textarea "Добрый день! Да."
type textarea "Tere päevast! Jah on o"
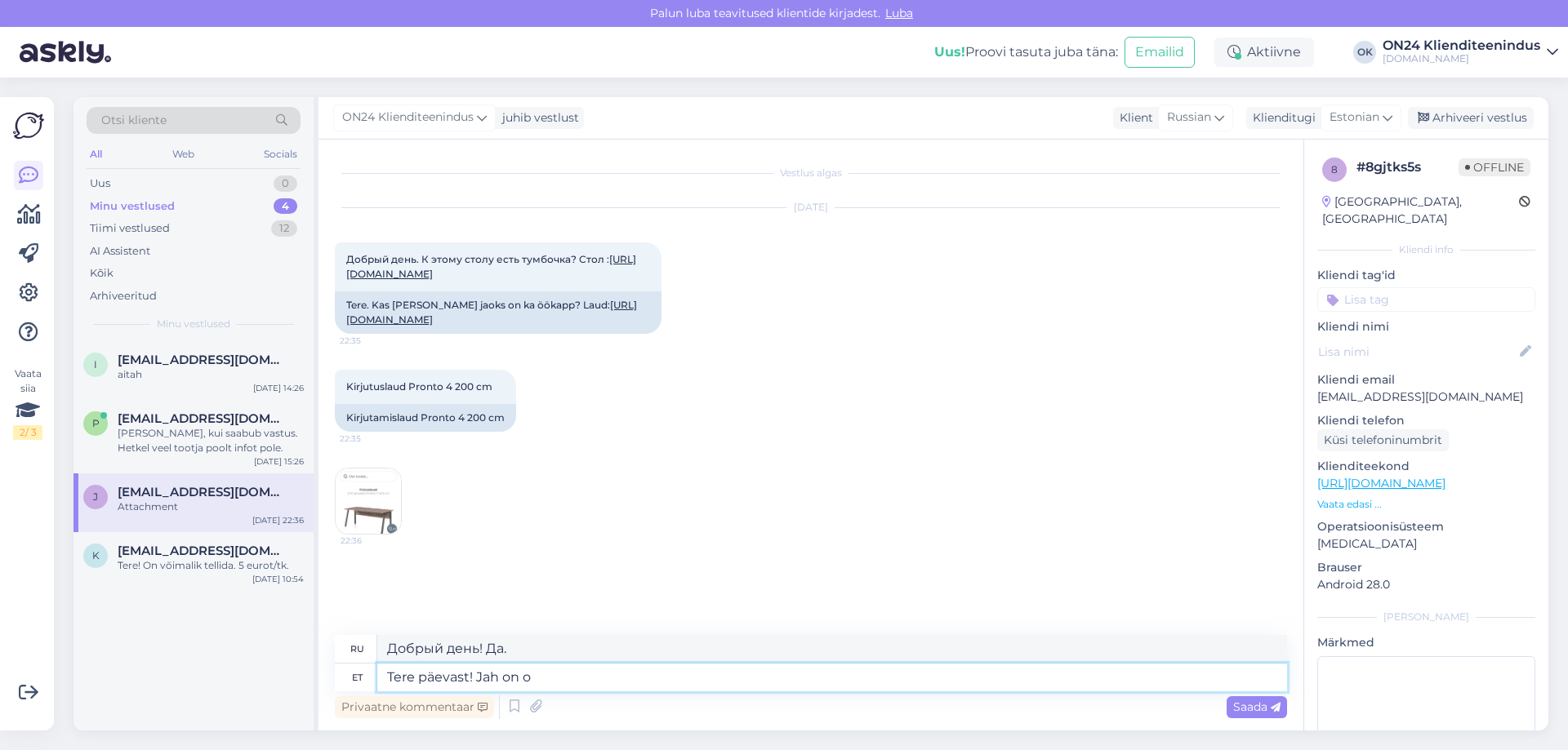
type textarea "Добрый день! Да, это так."
paste textarea "[URL][DOMAIN_NAME]"
type textarea "Tere päevast! Jah on olemas: [URL][DOMAIN_NAME]"
type textarea "Добрый день! Да, есть: [URL][DOMAIN_NAME]"
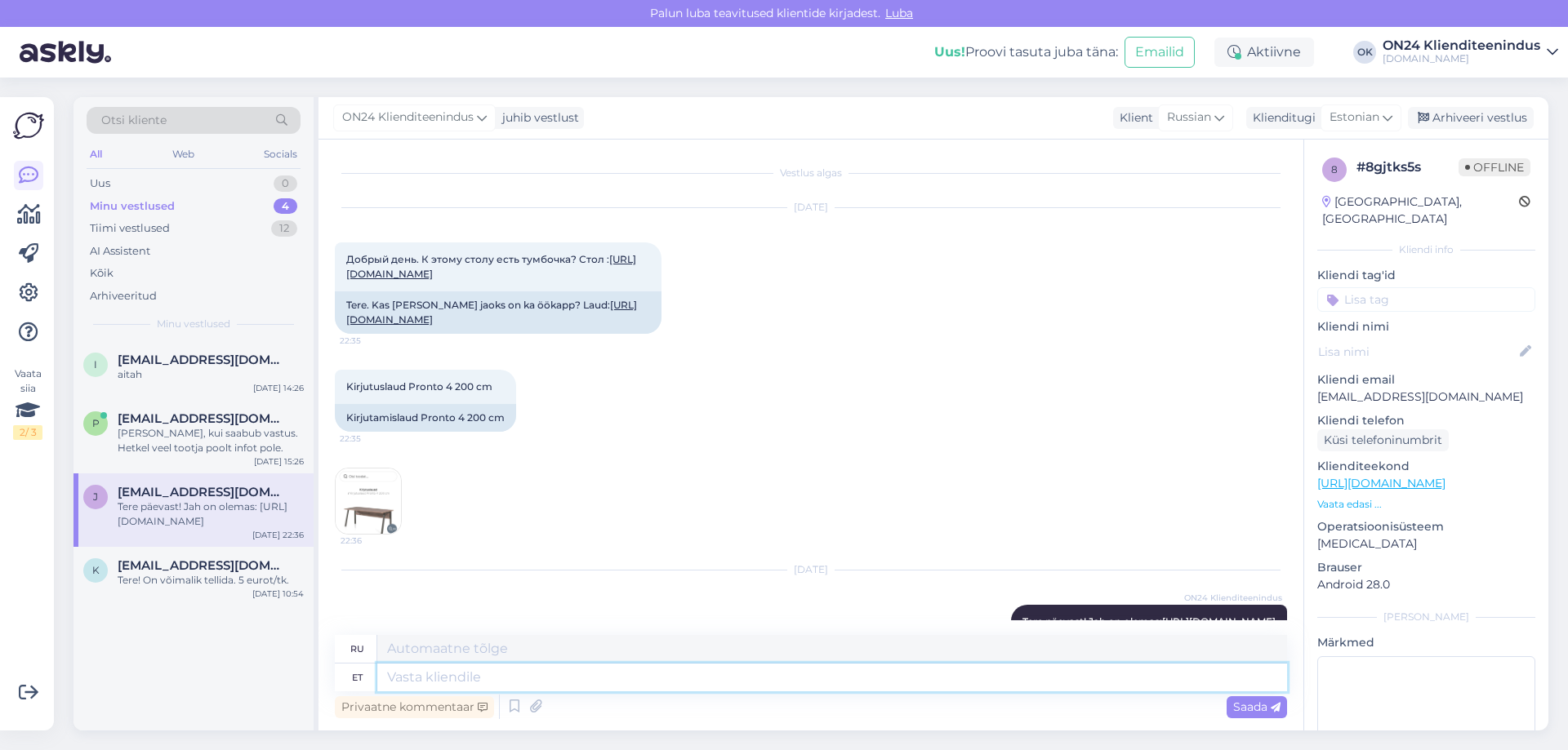
scroll to position [94, 0]
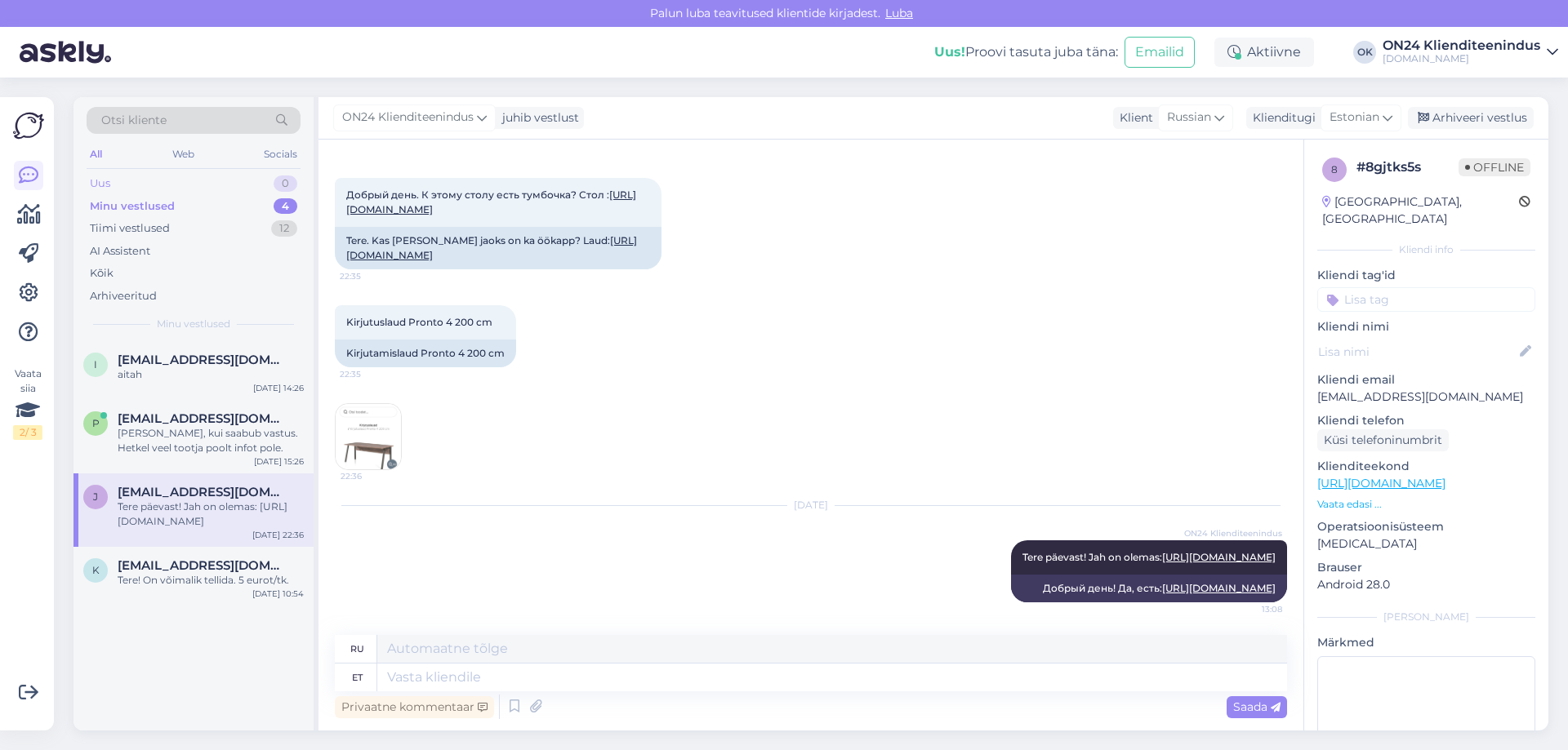
click at [171, 183] on div "Uus 0" at bounding box center [194, 183] width 214 height 23
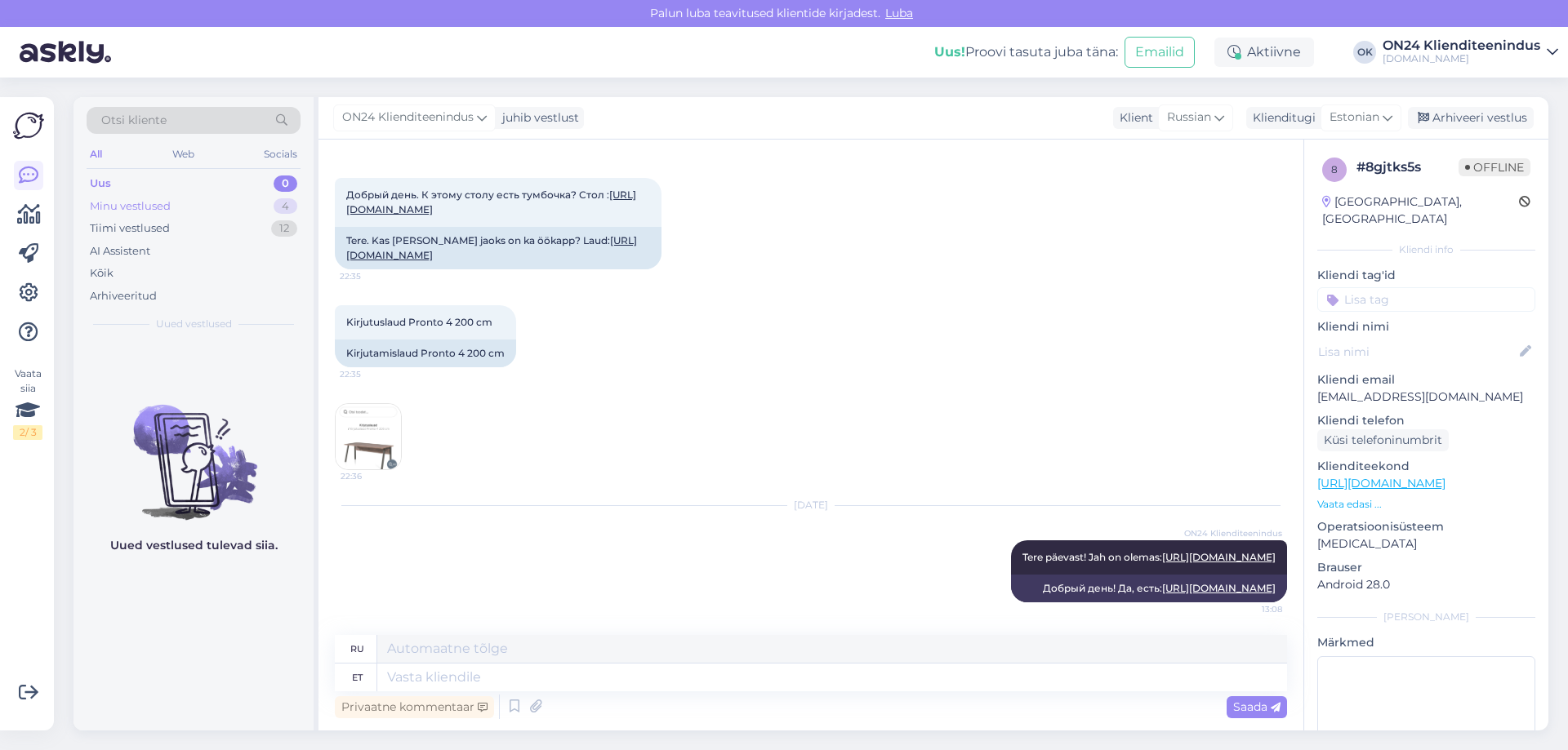
click at [169, 211] on div "Minu vestlused" at bounding box center [131, 206] width 81 height 16
